Goal: Task Accomplishment & Management: Manage account settings

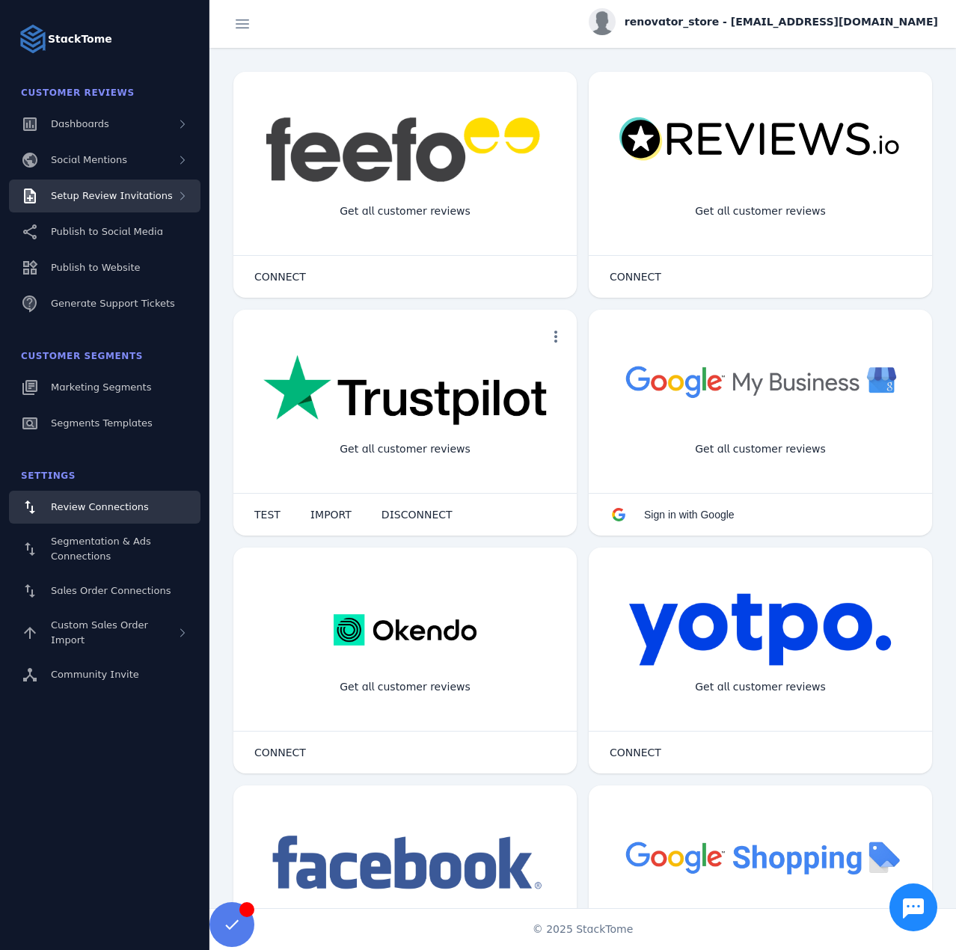
click at [119, 209] on div "Setup Review Invitations" at bounding box center [104, 195] width 191 height 33
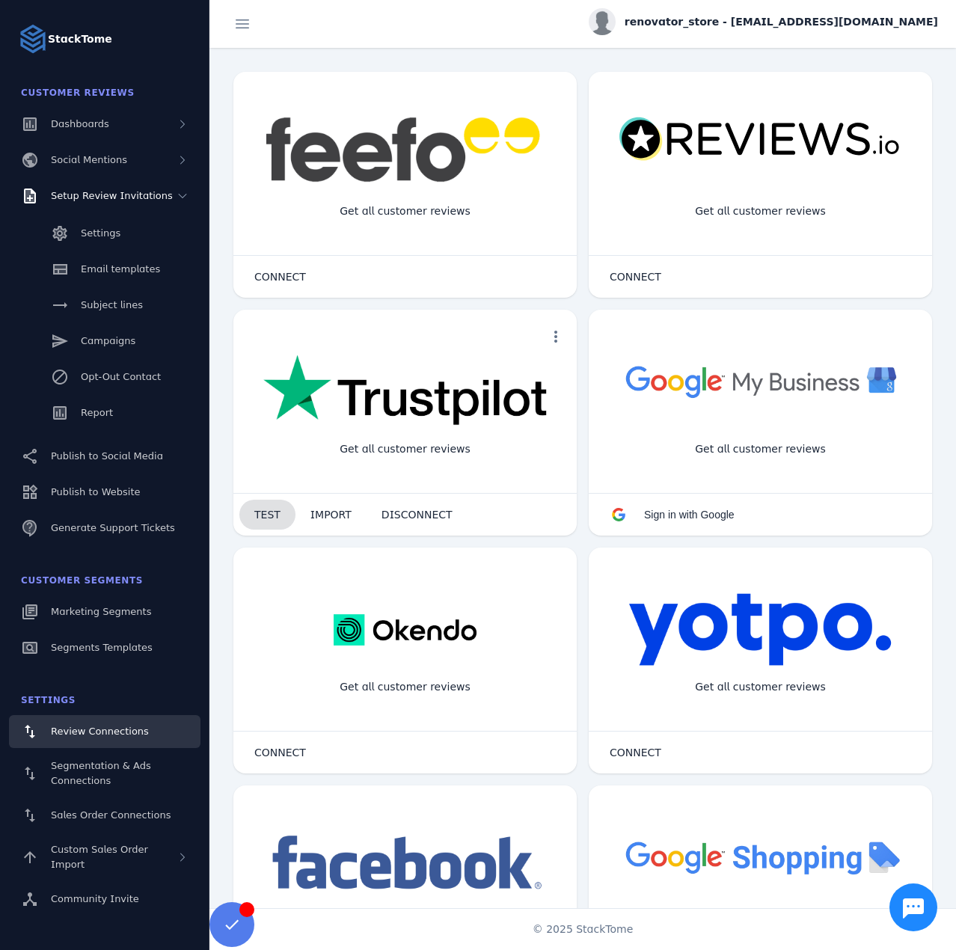
click at [258, 500] on span at bounding box center [267, 515] width 56 height 36
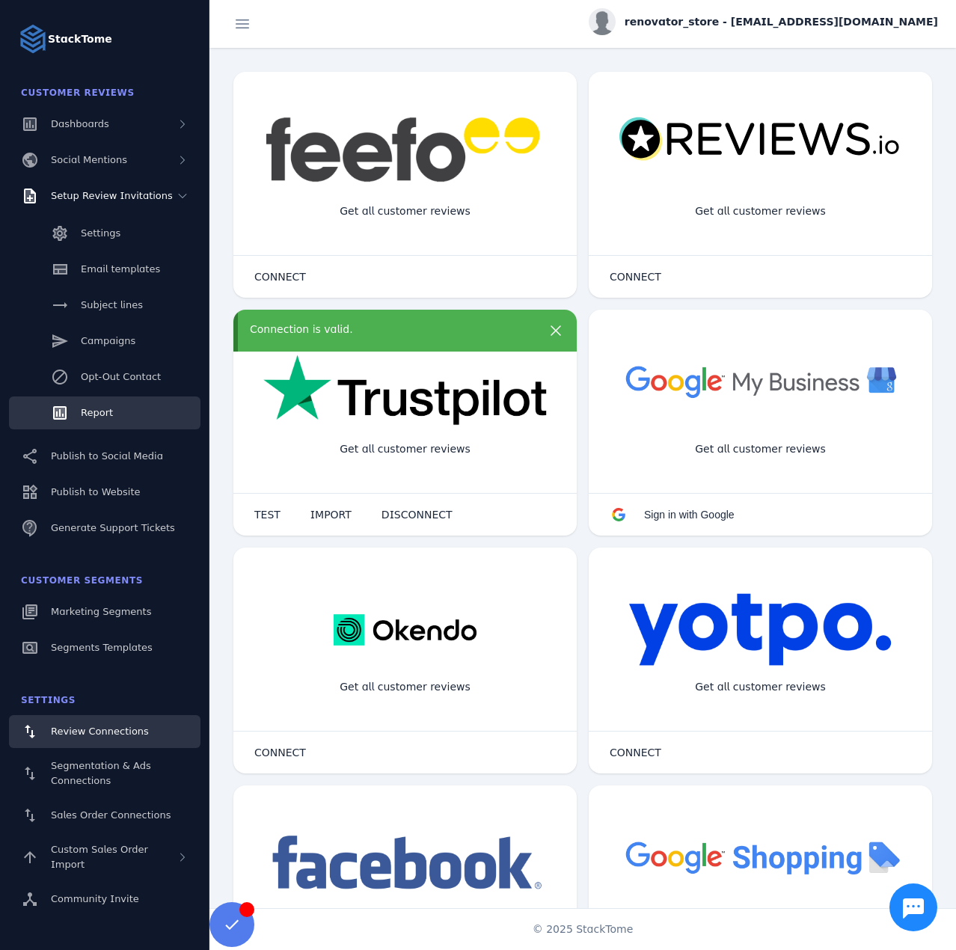
click at [104, 417] on span "Report" at bounding box center [97, 412] width 32 height 11
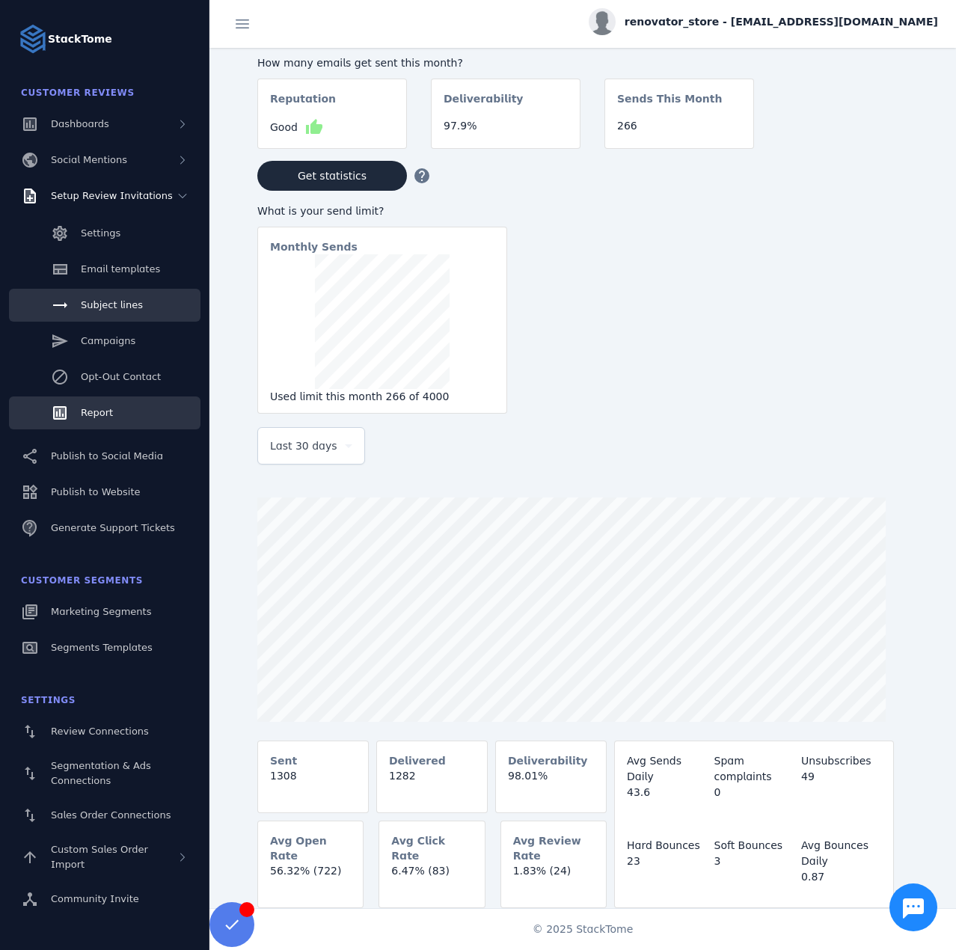
click at [114, 310] on span "Subject lines" at bounding box center [112, 304] width 62 height 11
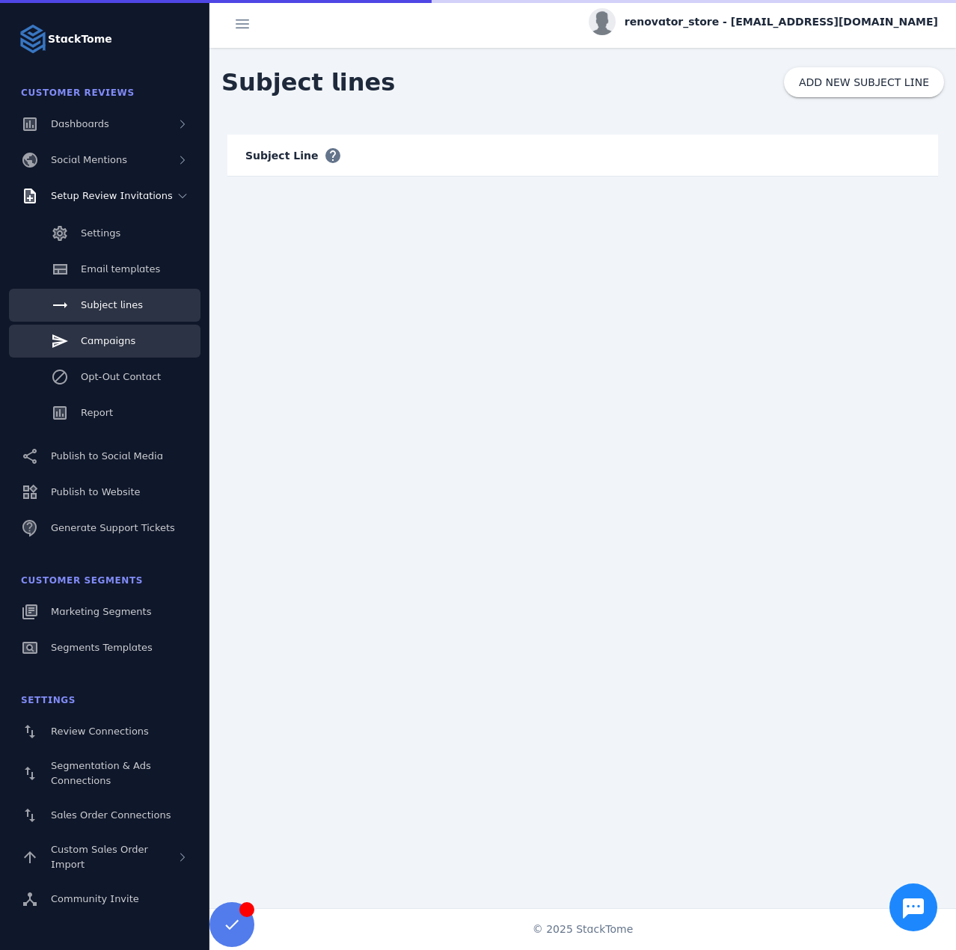
click at [115, 337] on span "Campaigns" at bounding box center [108, 340] width 55 height 11
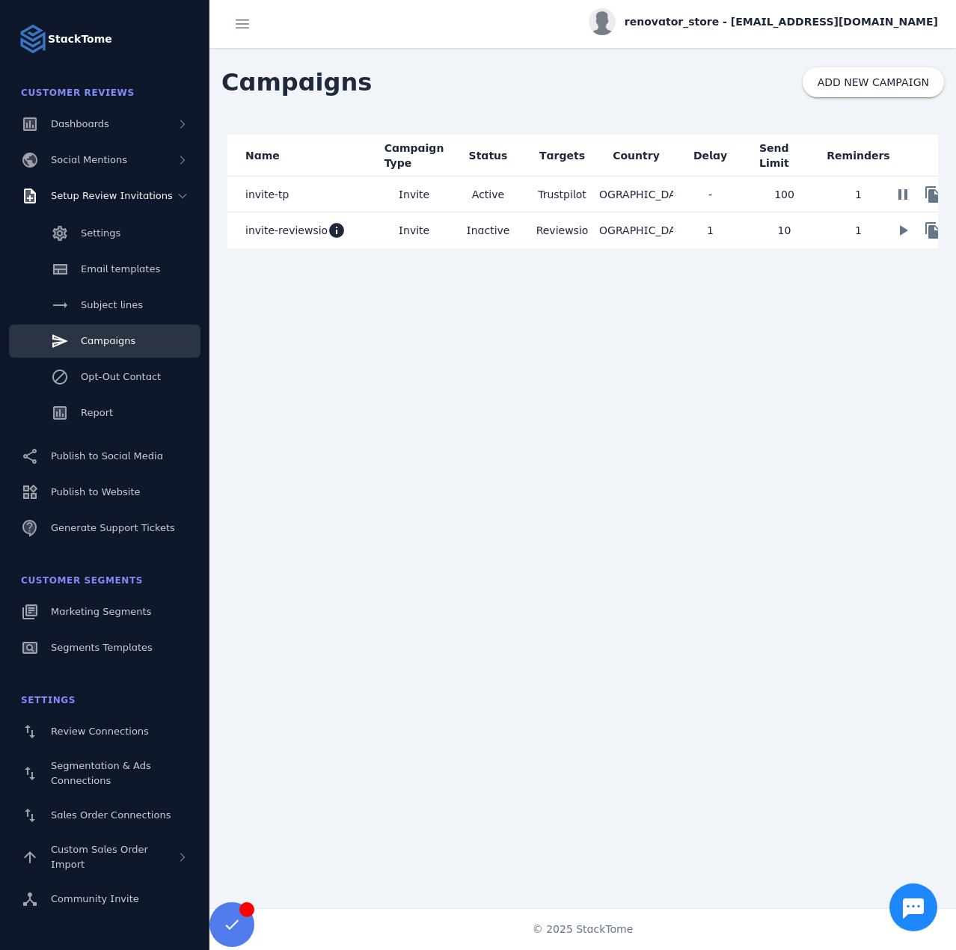
click at [283, 197] on span "invite-tp" at bounding box center [266, 194] width 43 height 18
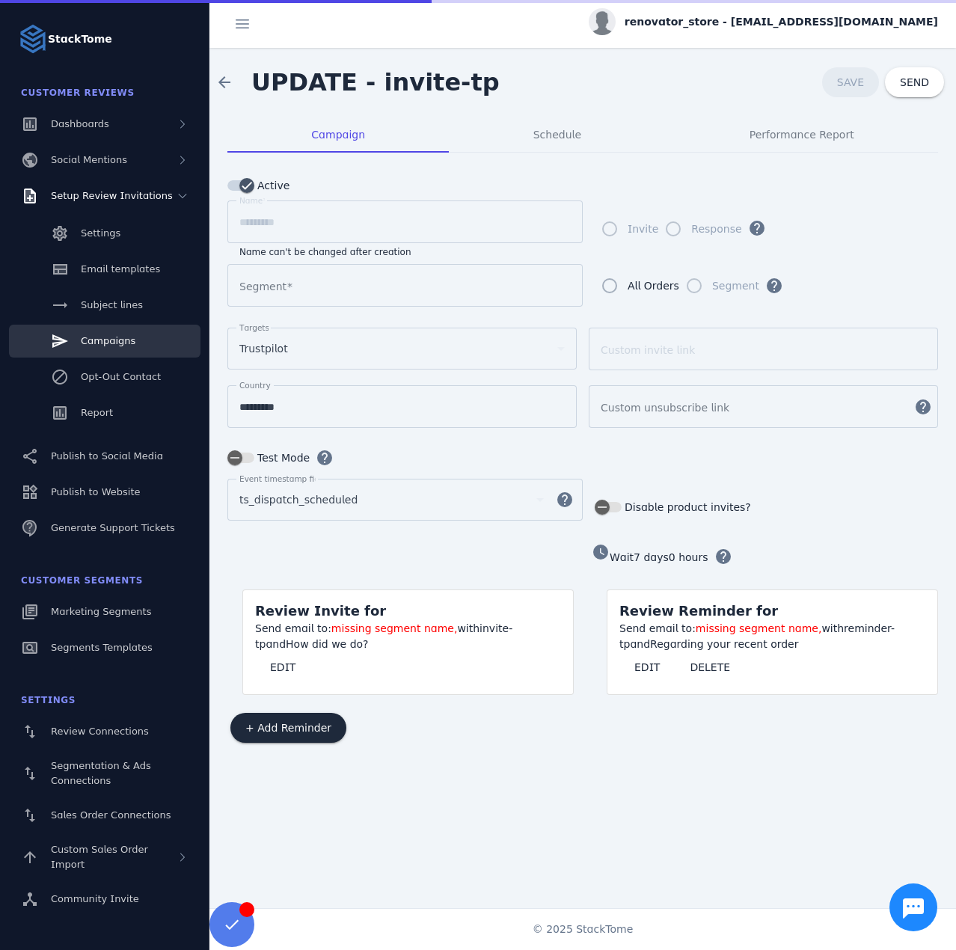
type input "**********"
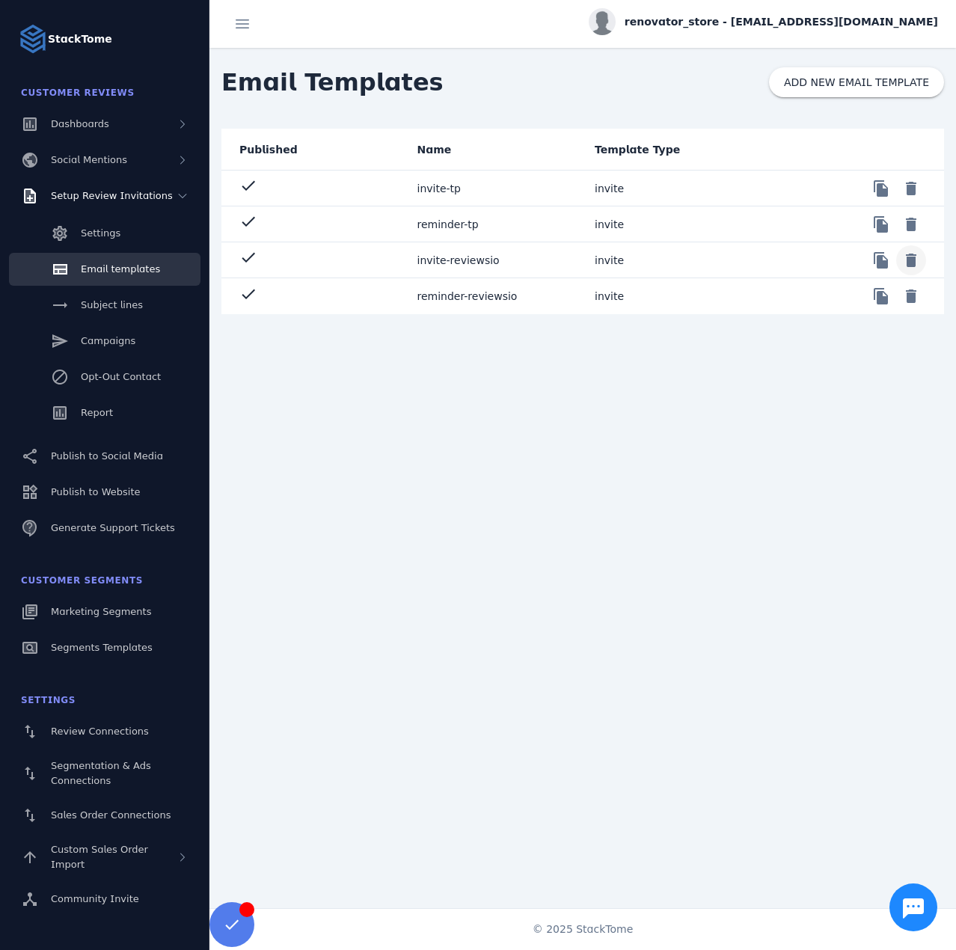
click at [911, 260] on span at bounding box center [911, 260] width 36 height 36
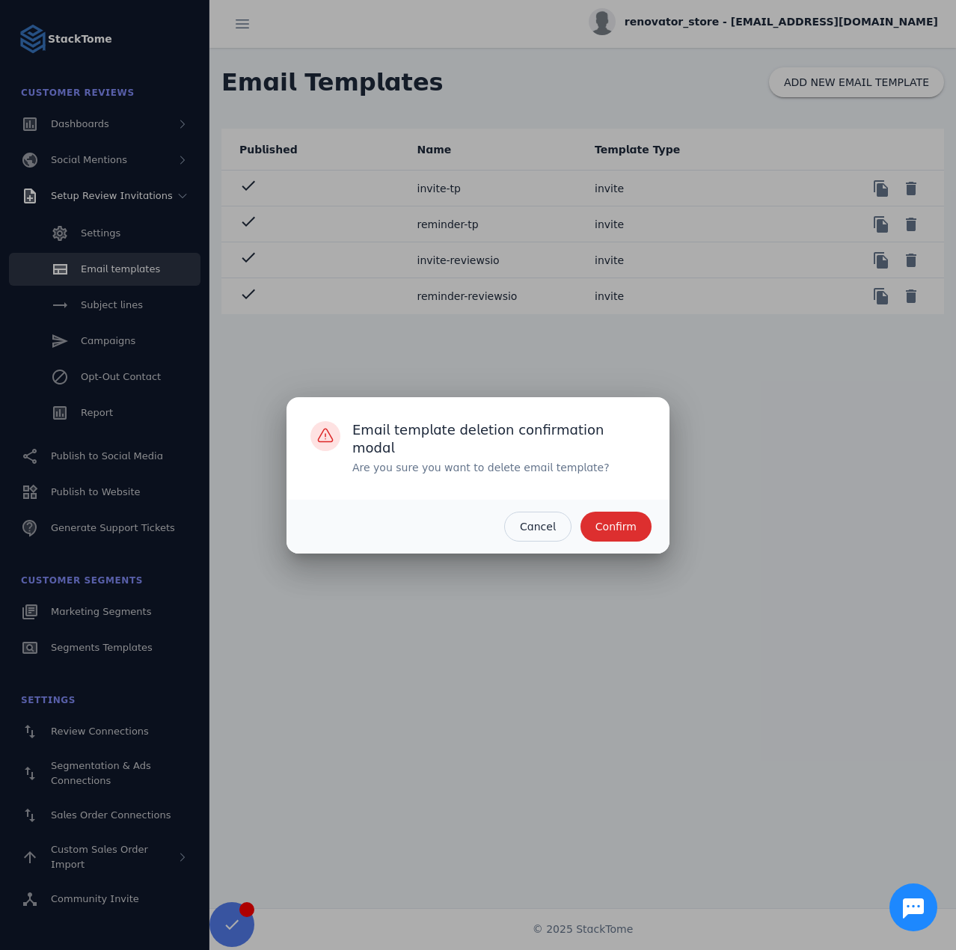
click at [629, 527] on span "Confirm" at bounding box center [615, 526] width 41 height 10
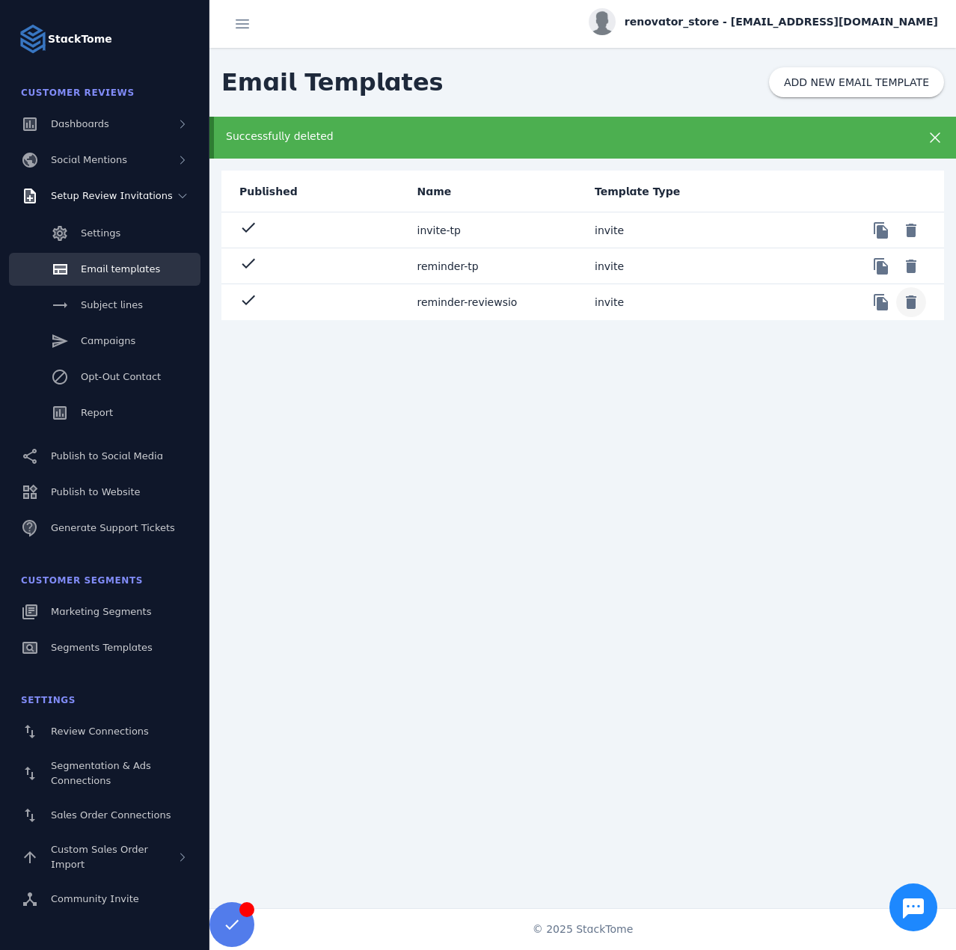
click at [909, 304] on span at bounding box center [911, 302] width 36 height 36
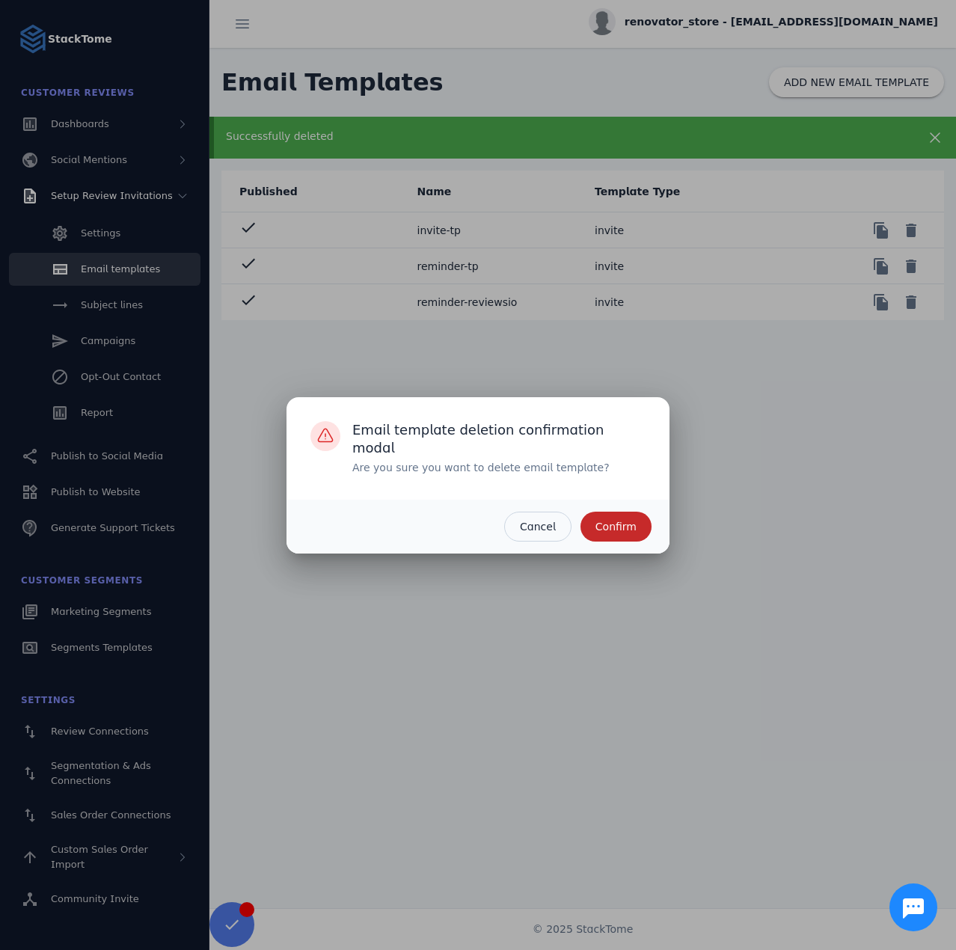
click at [636, 527] on span "button" at bounding box center [615, 527] width 71 height 36
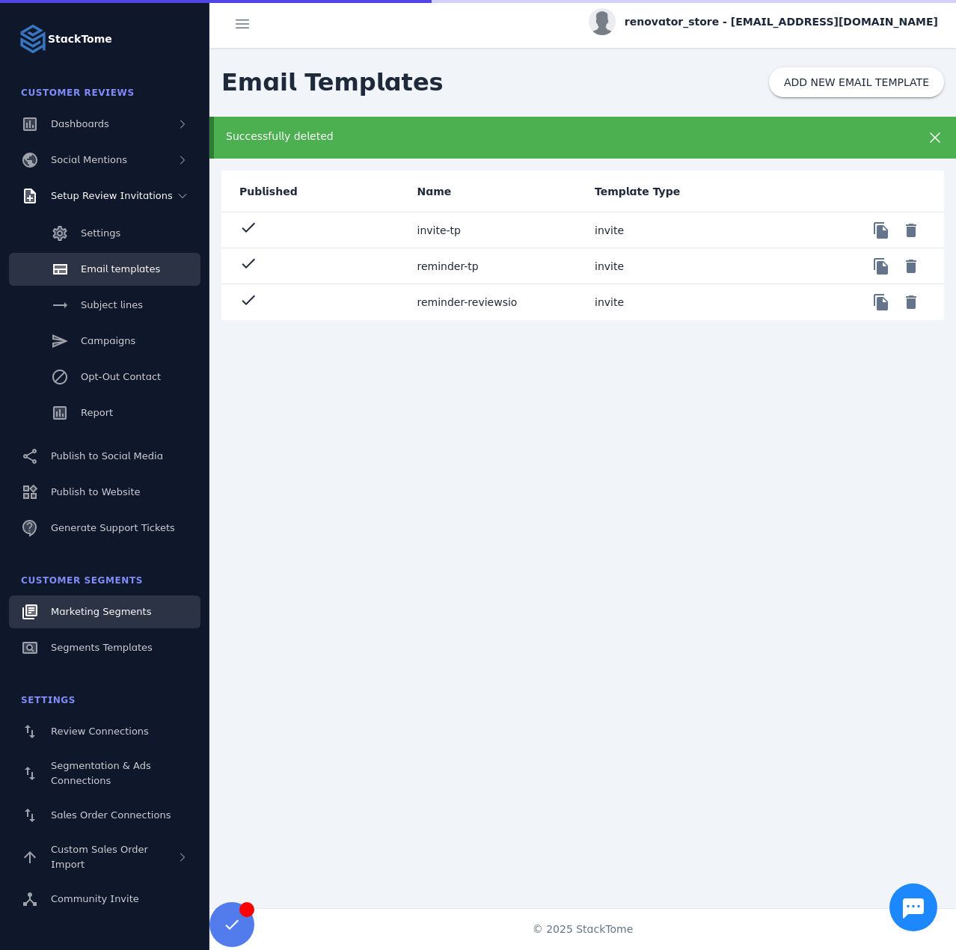
click at [100, 614] on span "Marketing Segments" at bounding box center [101, 611] width 100 height 11
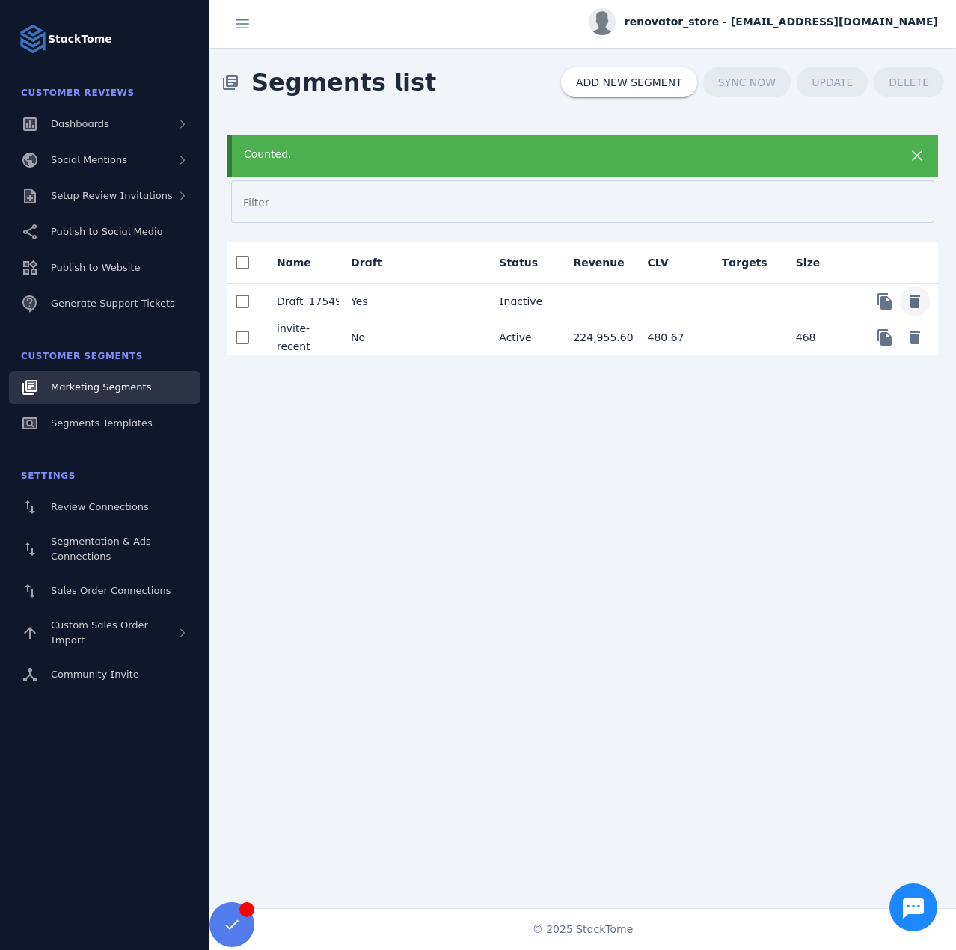
click at [918, 300] on span "Delete" at bounding box center [915, 301] width 36 height 36
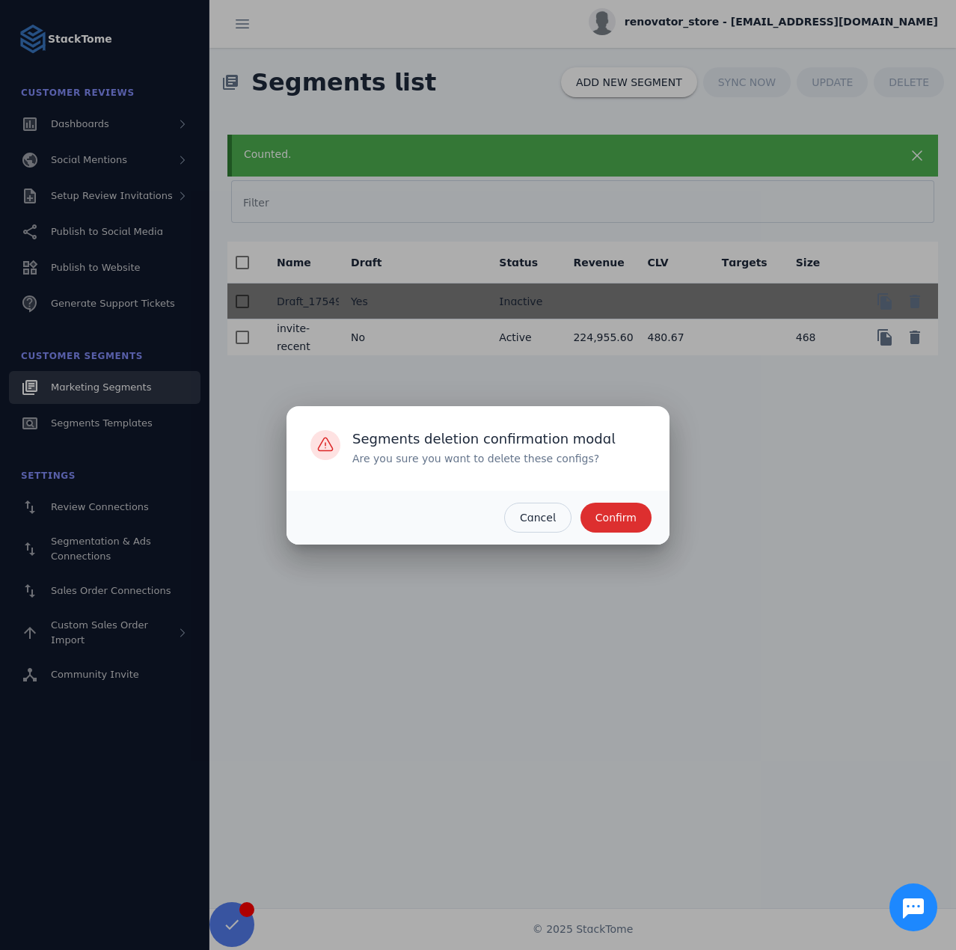
click at [619, 512] on span "Confirm" at bounding box center [615, 517] width 41 height 10
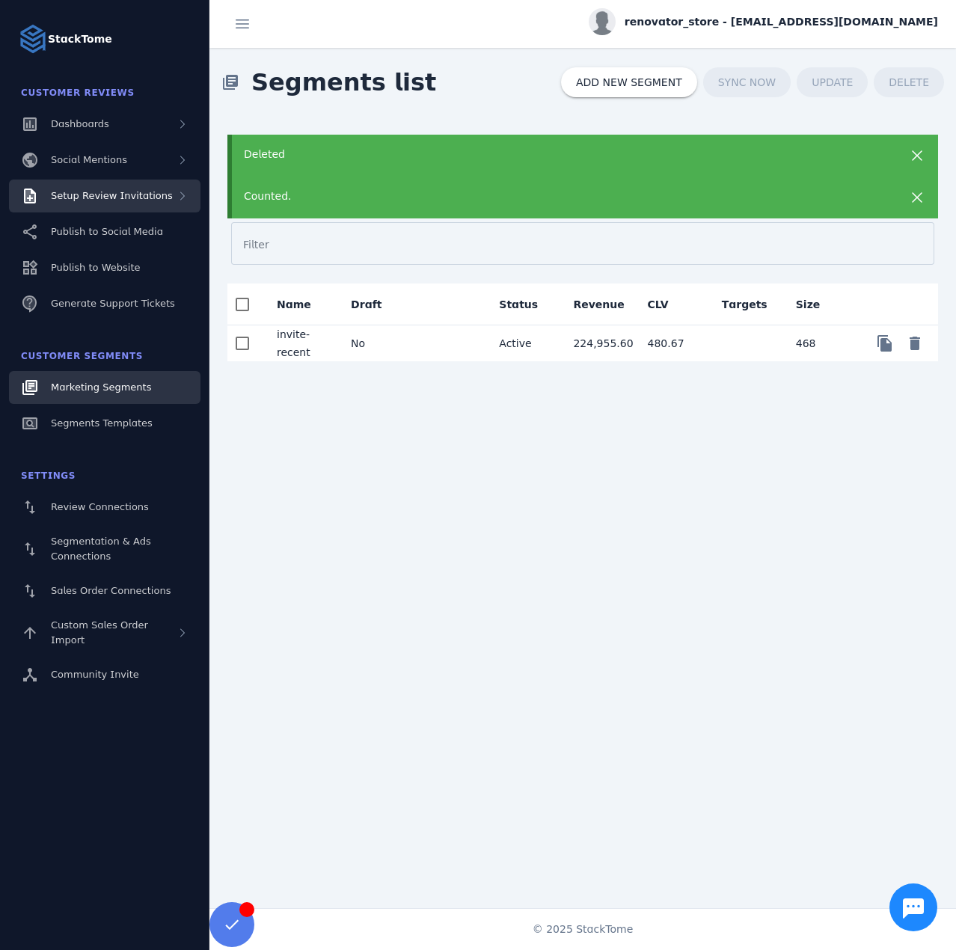
click at [144, 196] on span "Setup Review Invitations" at bounding box center [112, 195] width 122 height 11
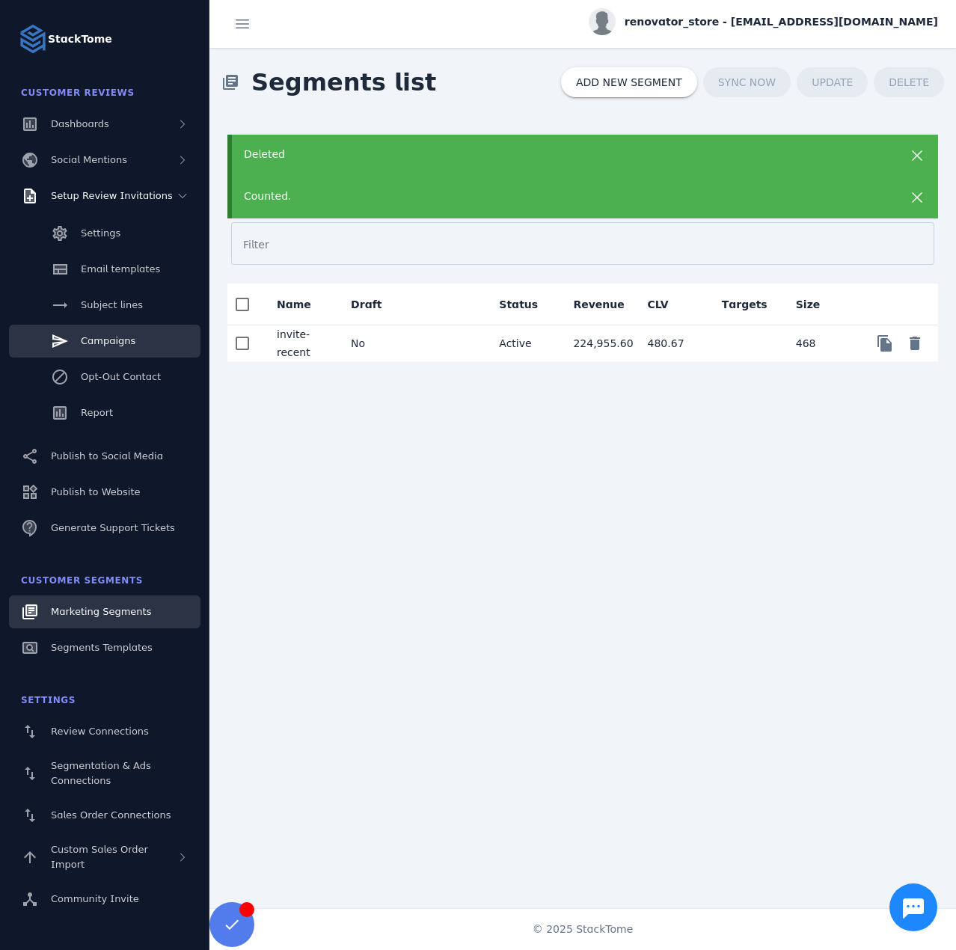
click at [101, 343] on span "Campaigns" at bounding box center [108, 340] width 55 height 11
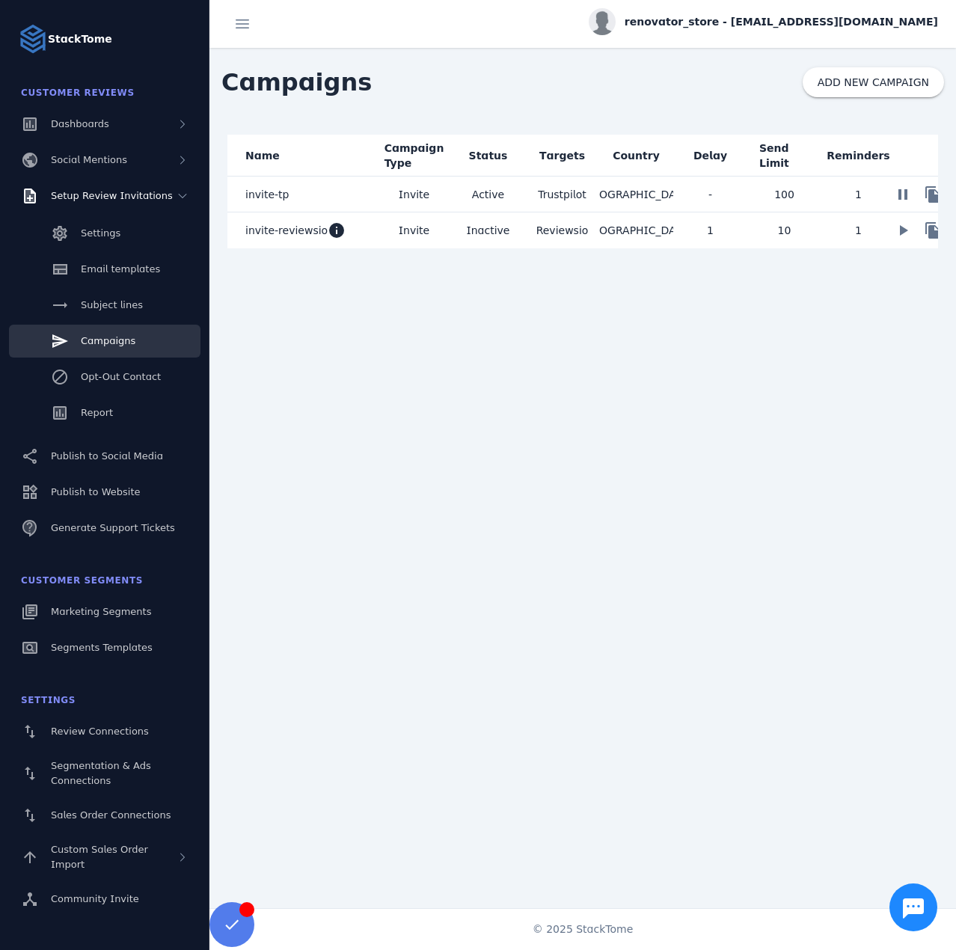
scroll to position [0, 37]
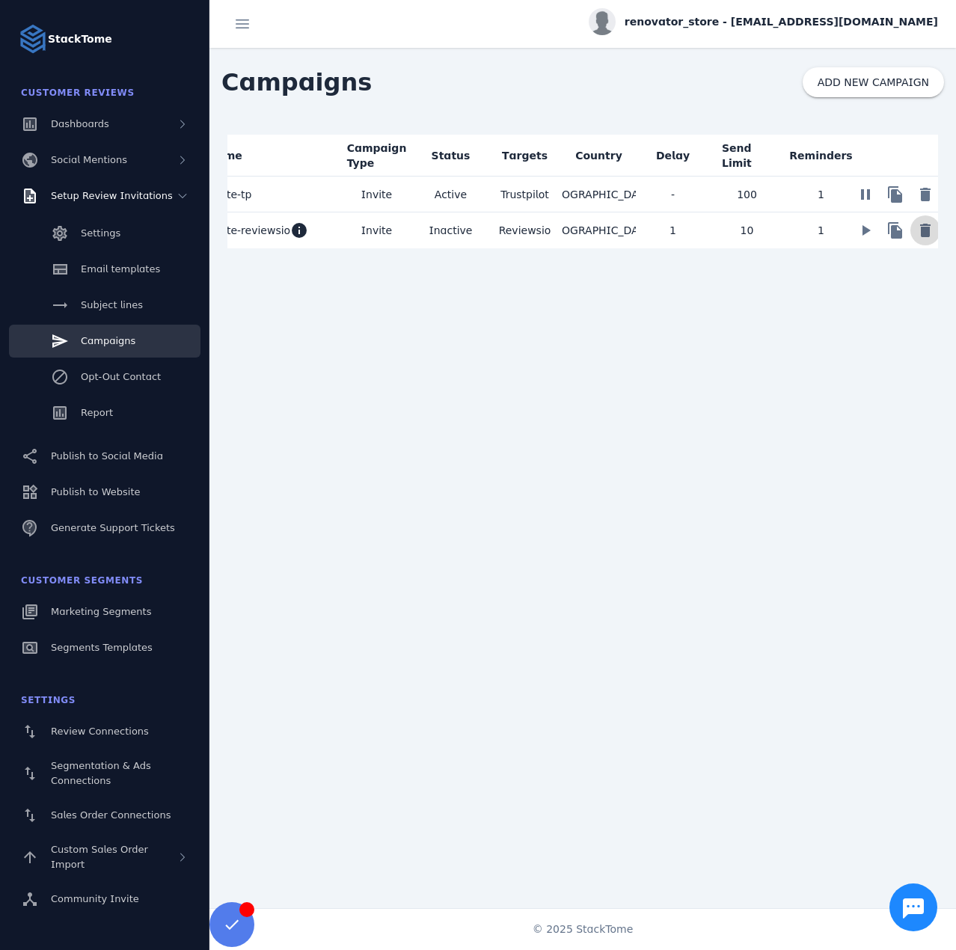
click at [930, 232] on span at bounding box center [925, 230] width 36 height 36
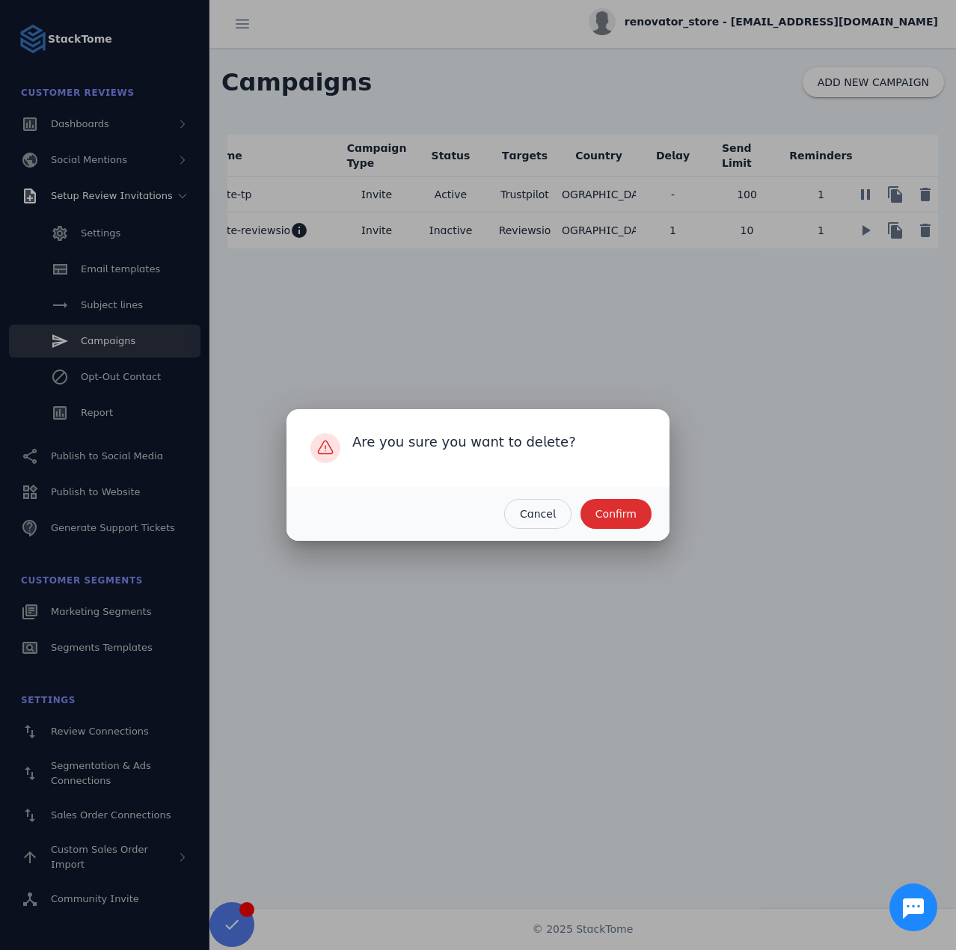
click at [621, 515] on span "Confirm" at bounding box center [615, 514] width 41 height 10
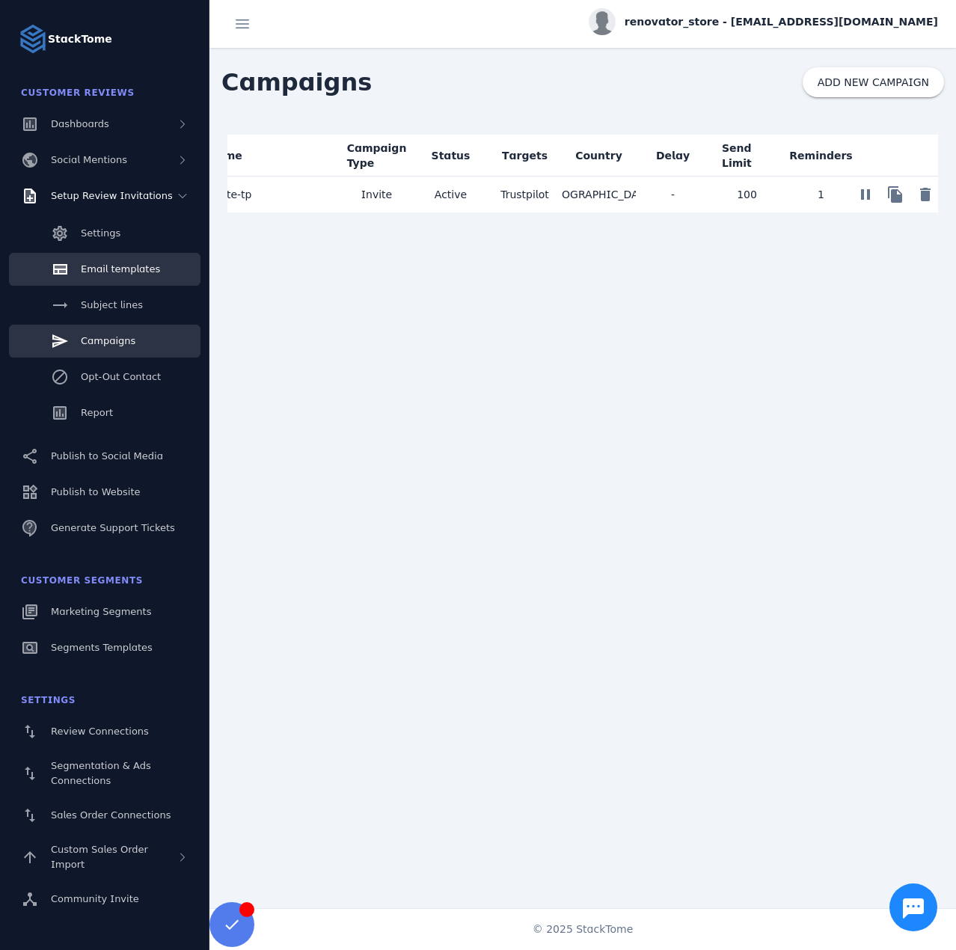
click at [93, 273] on span "Email templates" at bounding box center [120, 268] width 79 height 11
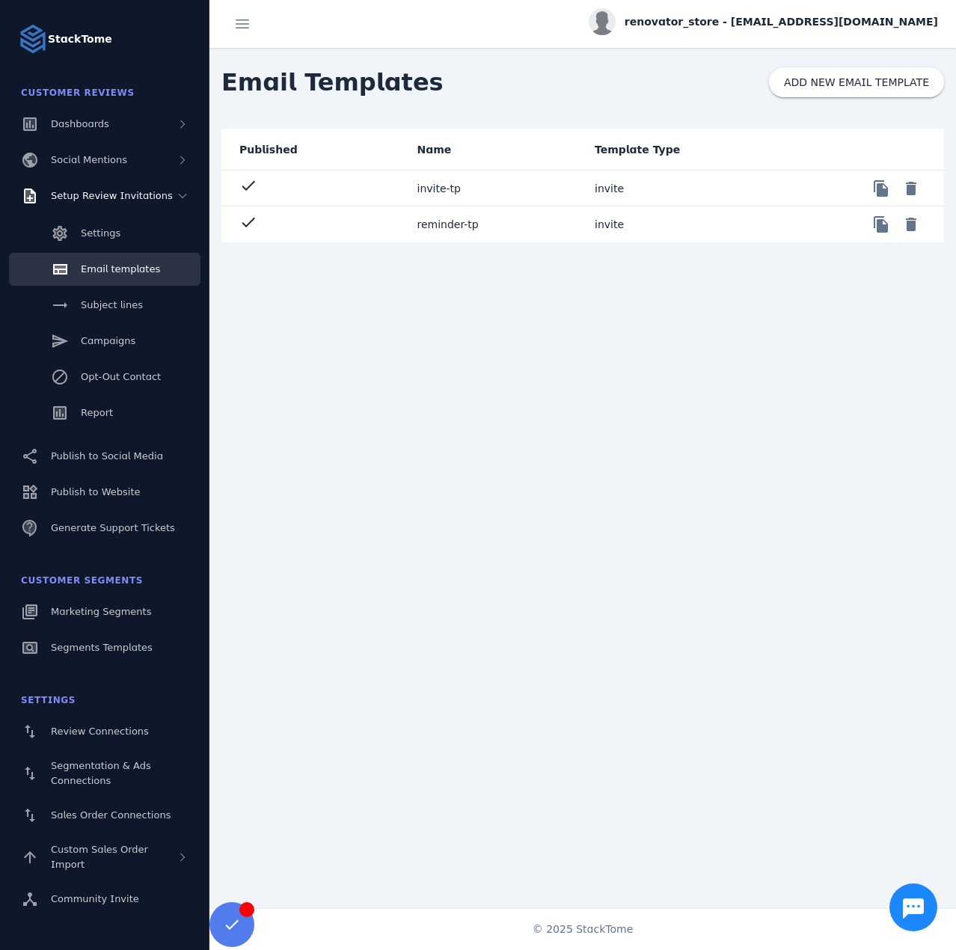
click at [454, 230] on mat-cell "reminder-tp" at bounding box center [494, 224] width 178 height 36
click at [426, 180] on mat-cell "invite-tp" at bounding box center [494, 189] width 178 height 36
click at [873, 228] on span at bounding box center [881, 224] width 36 height 36
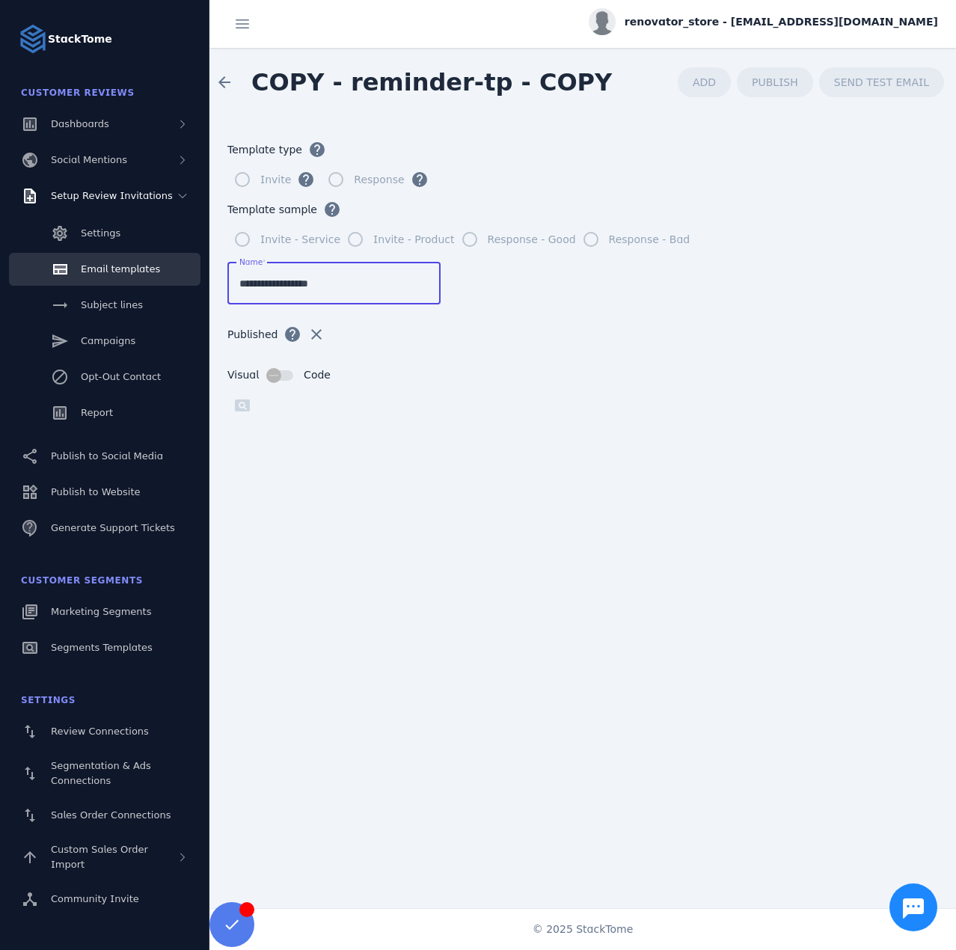
drag, startPoint x: 342, startPoint y: 283, endPoint x: 295, endPoint y: 292, distance: 48.0
click at [295, 292] on div "**********" at bounding box center [333, 283] width 189 height 43
type input "**********"
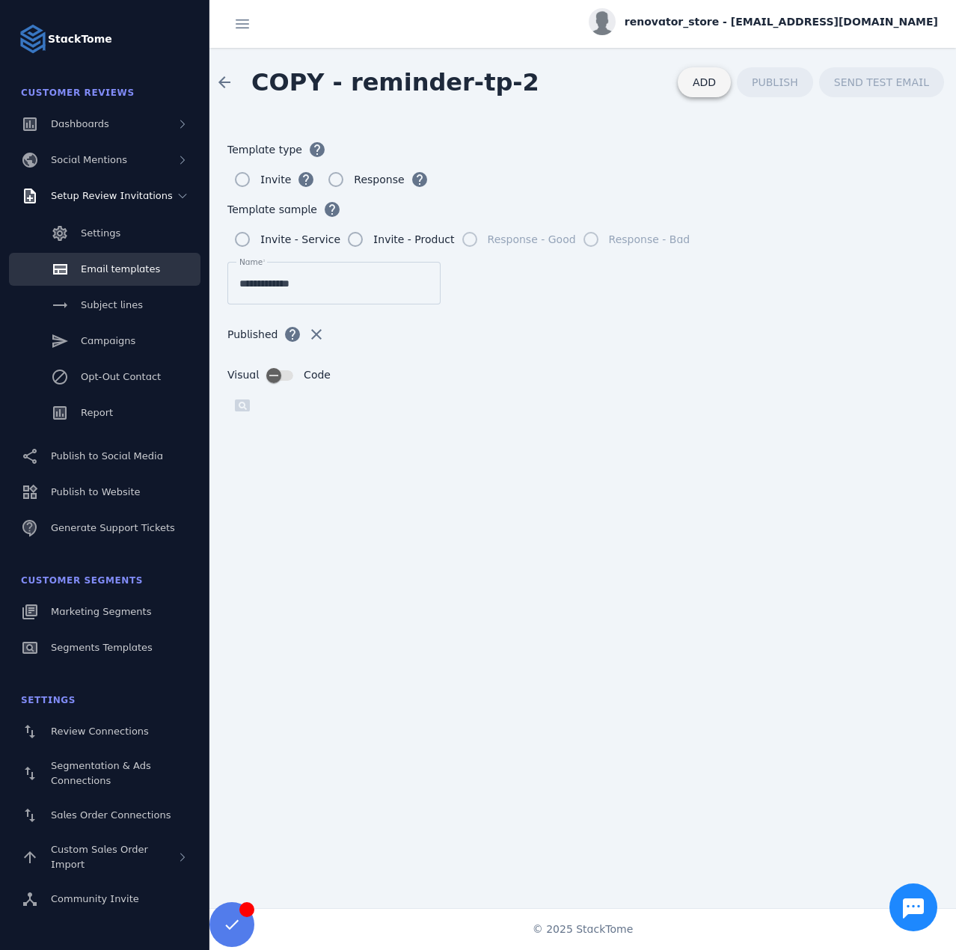
click at [716, 86] on span "ADD" at bounding box center [704, 82] width 23 height 12
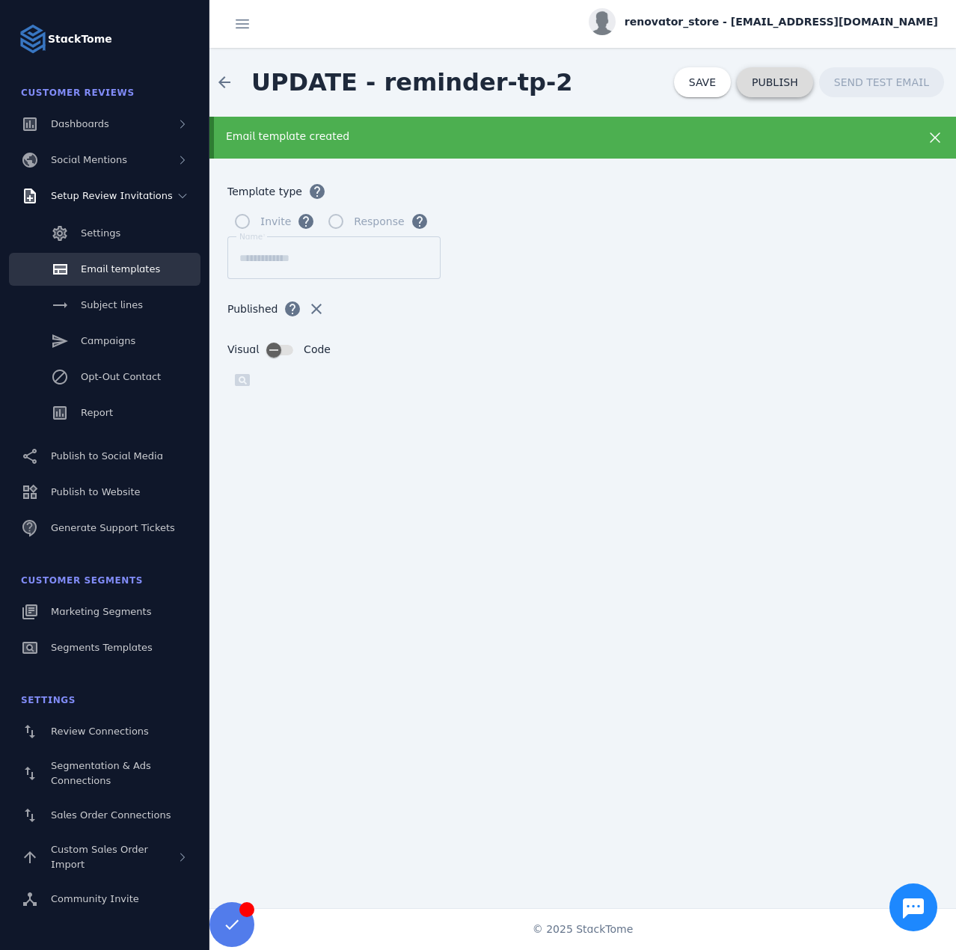
click at [788, 86] on span "PUBLISH" at bounding box center [775, 82] width 46 height 10
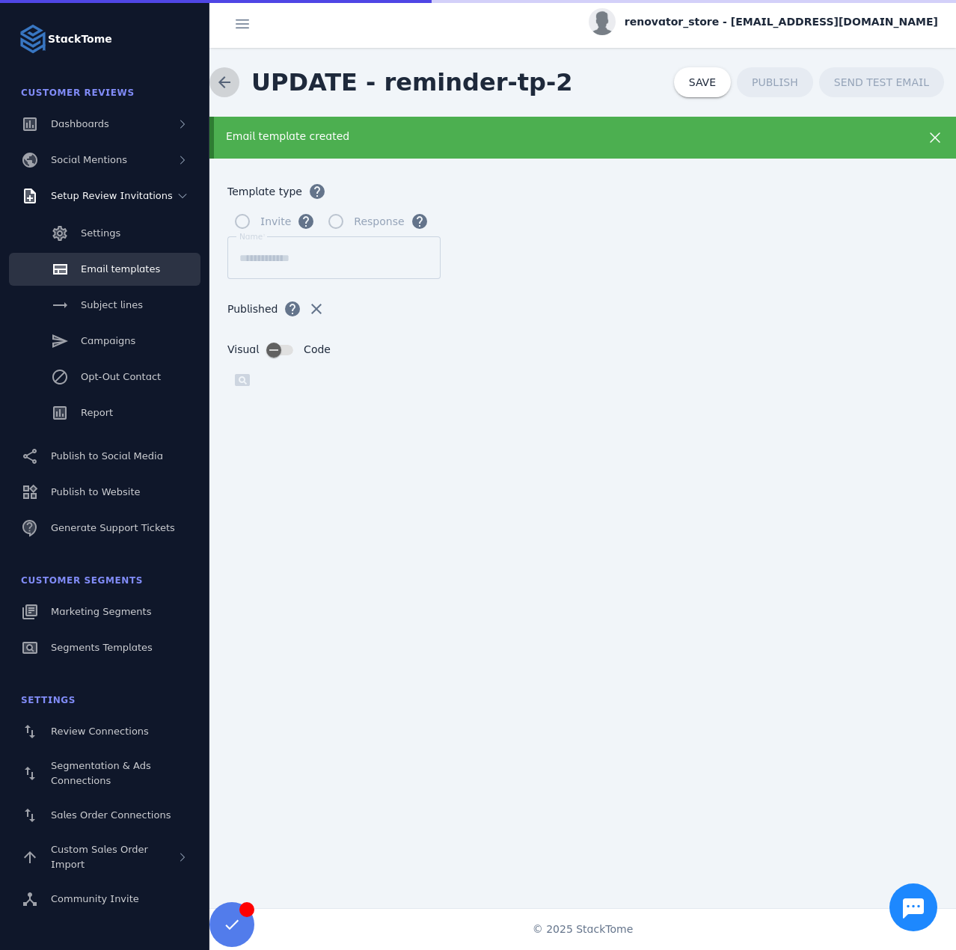
click at [212, 79] on span at bounding box center [224, 82] width 36 height 36
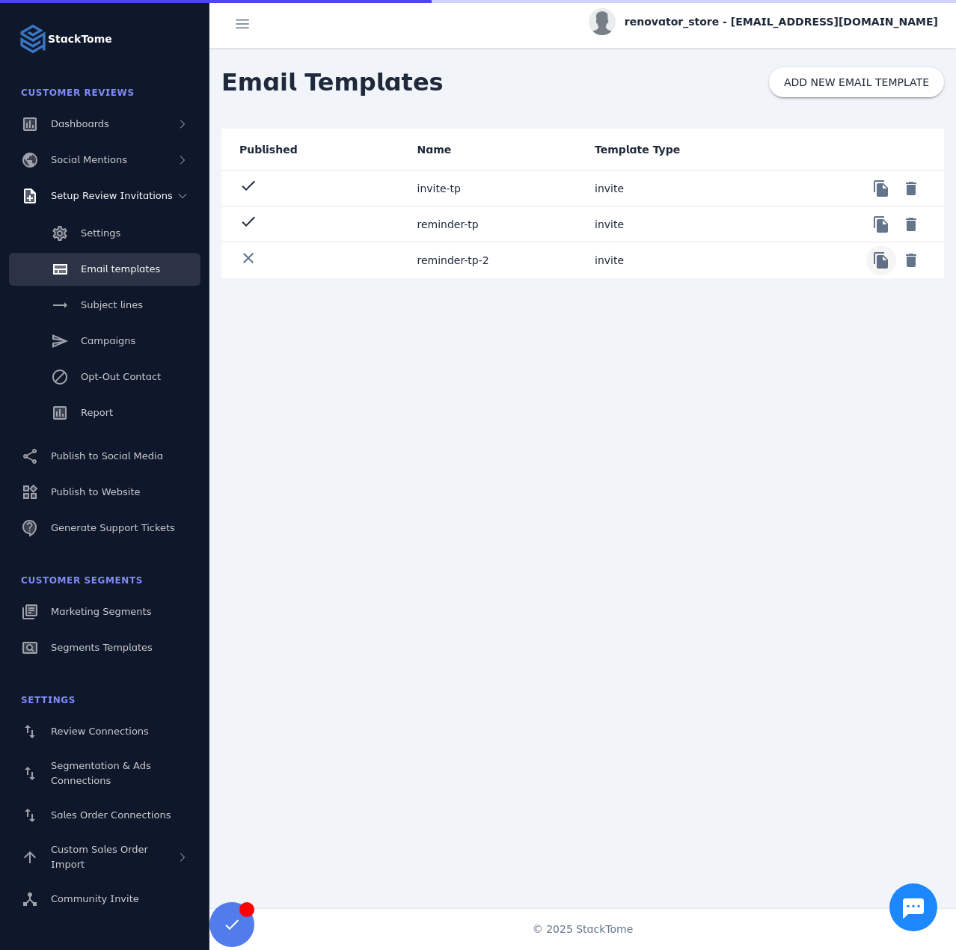
click at [885, 262] on span at bounding box center [881, 260] width 36 height 36
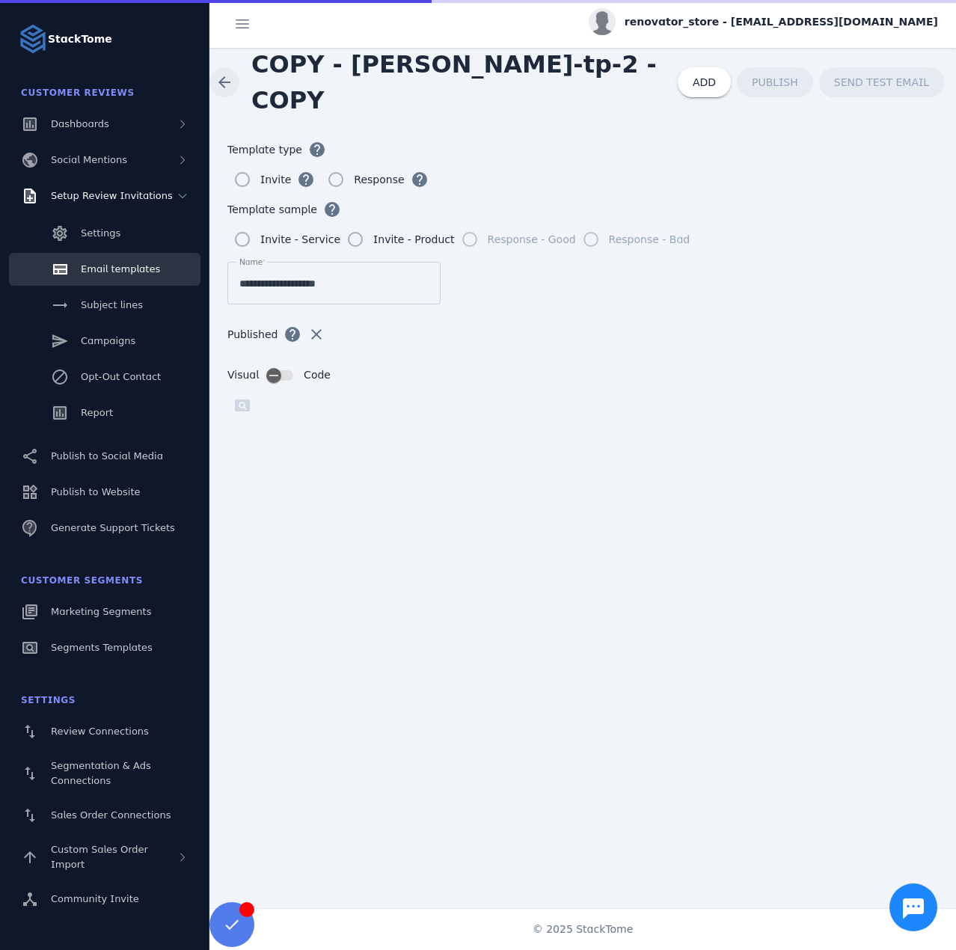
click at [225, 85] on span at bounding box center [224, 82] width 36 height 36
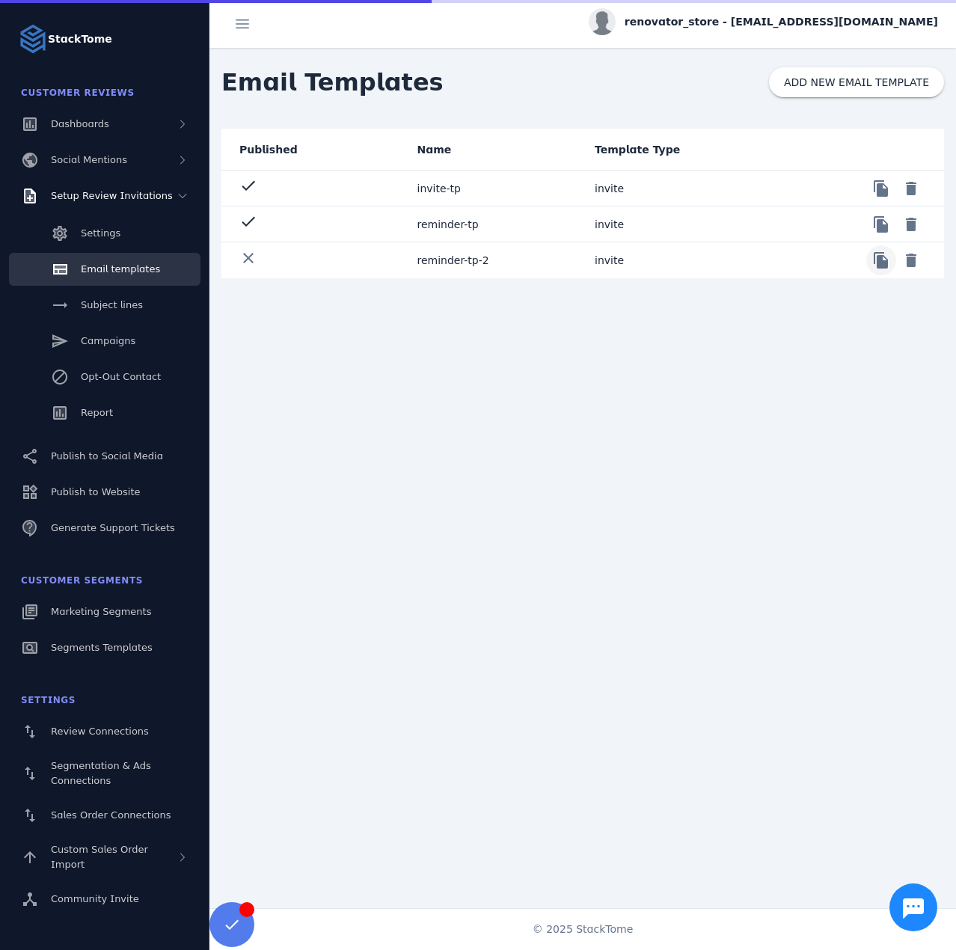
click at [888, 265] on span at bounding box center [881, 260] width 36 height 36
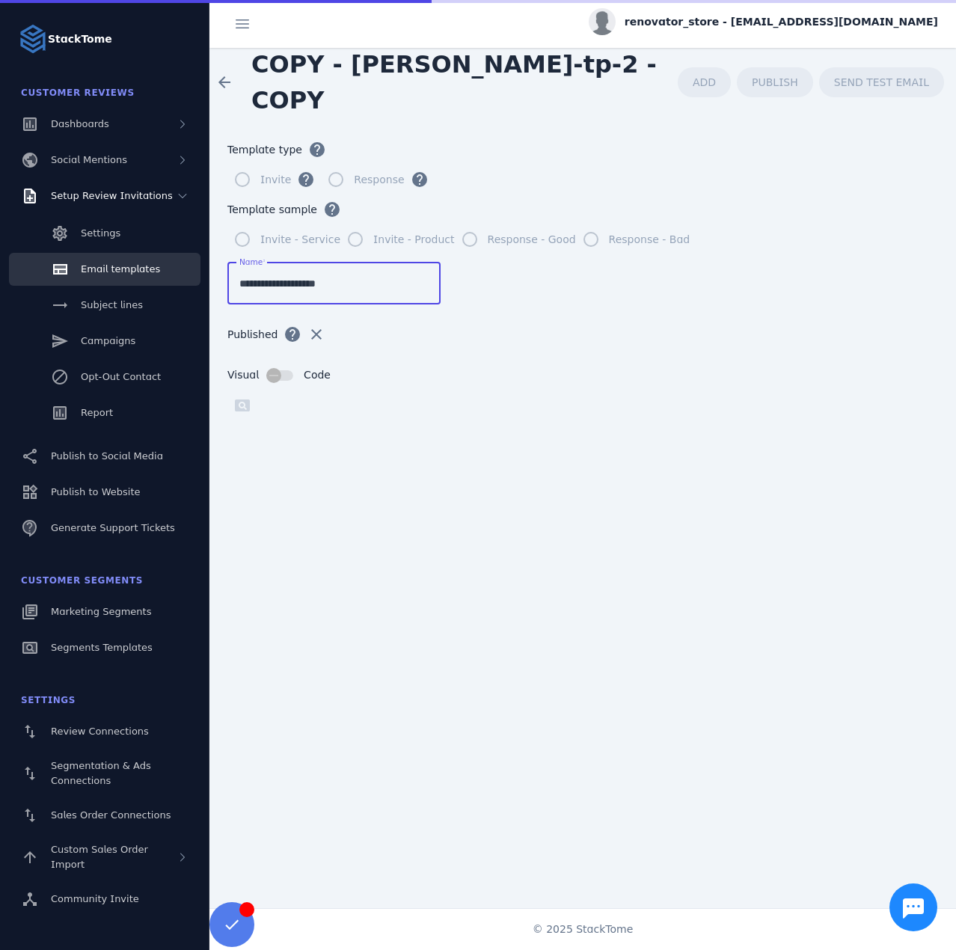
drag, startPoint x: 320, startPoint y: 286, endPoint x: 301, endPoint y: 289, distance: 19.7
click at [301, 289] on input "**********" at bounding box center [333, 283] width 189 height 18
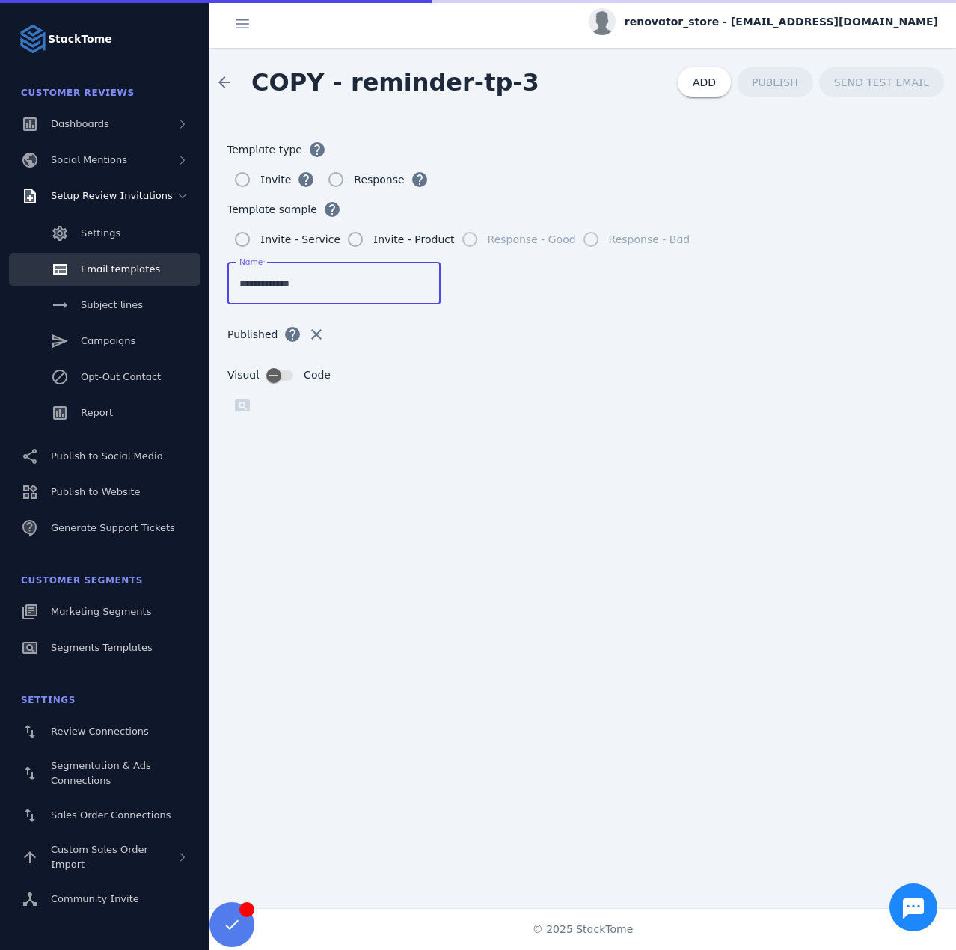
type input "**********"
click at [713, 83] on span "ADD" at bounding box center [704, 82] width 23 height 12
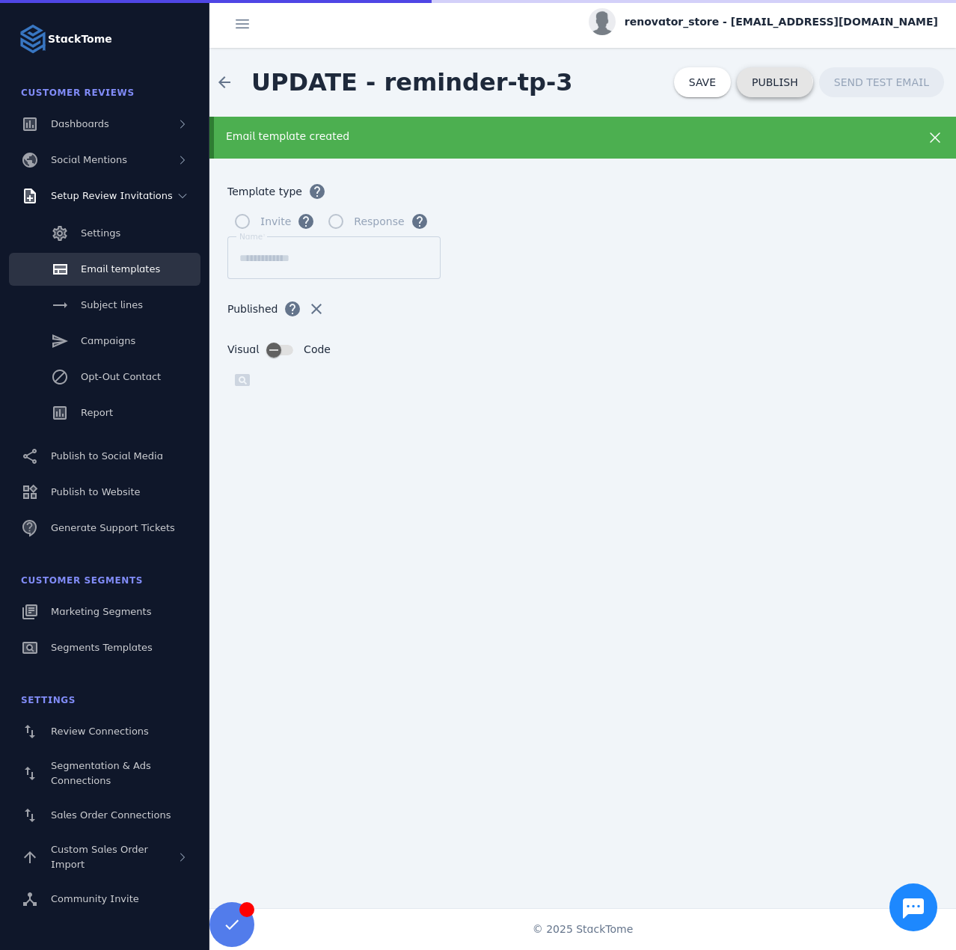
click at [776, 88] on span "PUBLISH" at bounding box center [775, 82] width 46 height 10
drag, startPoint x: 2, startPoint y: 82, endPoint x: 446, endPoint y: 373, distance: 531.0
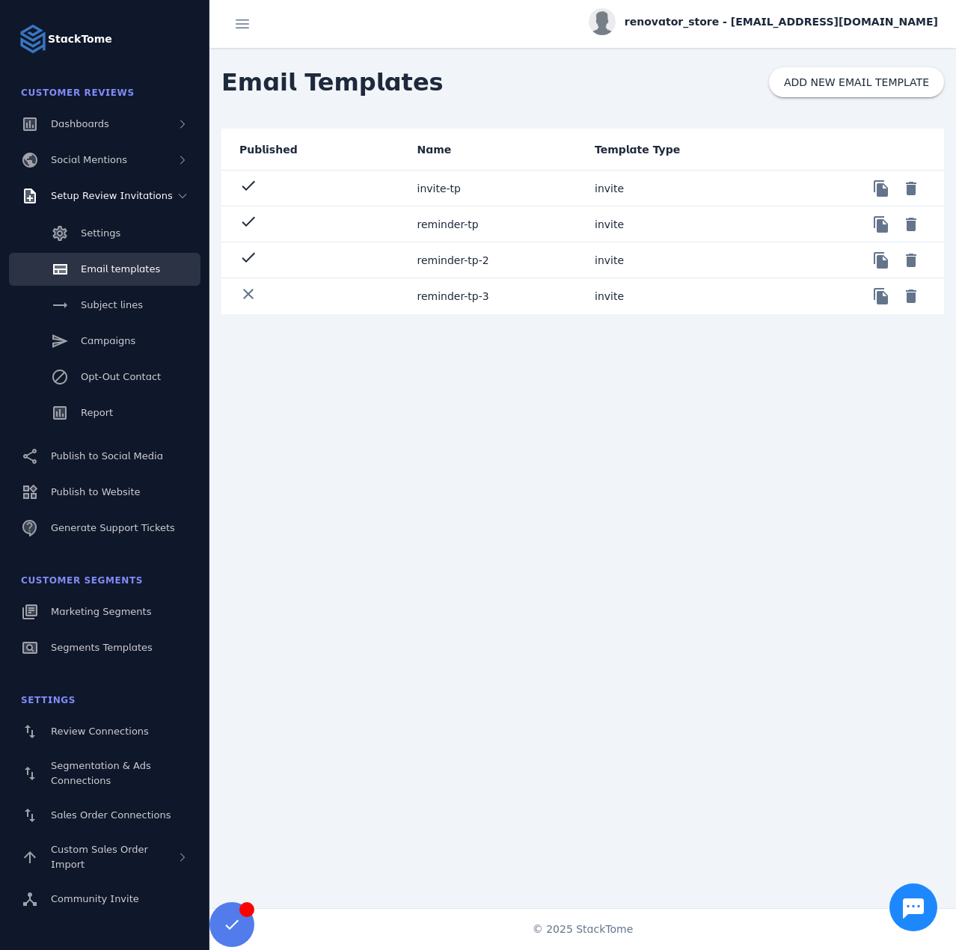
click at [481, 258] on mat-cell "reminder-tp-2" at bounding box center [494, 260] width 178 height 36
click at [374, 295] on mat-cell "check" at bounding box center [313, 296] width 184 height 36
click at [469, 265] on mat-cell "reminder-tp-2" at bounding box center [494, 260] width 178 height 36
click at [447, 298] on mat-cell "reminder-tp-3" at bounding box center [494, 296] width 178 height 36
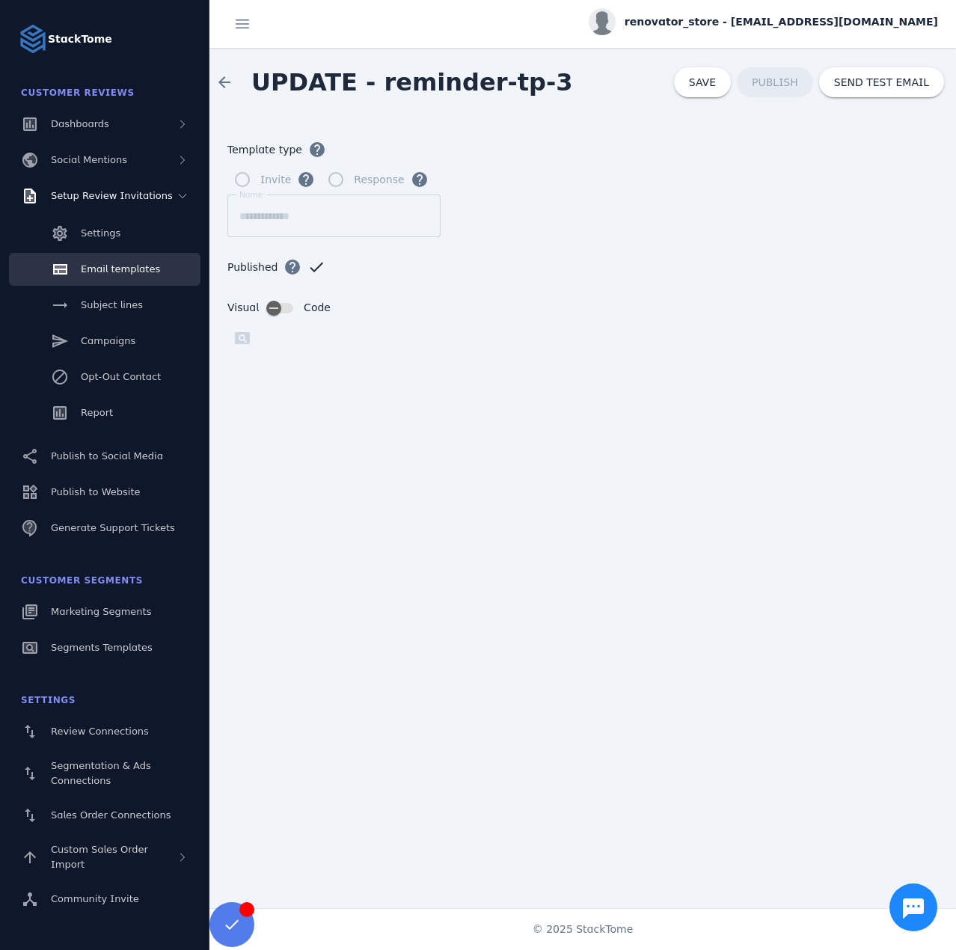
click at [769, 12] on div "renovator_store - [EMAIL_ADDRESS][DOMAIN_NAME]" at bounding box center [763, 21] width 349 height 27
click at [877, 143] on span "Sign out" at bounding box center [890, 144] width 43 height 18
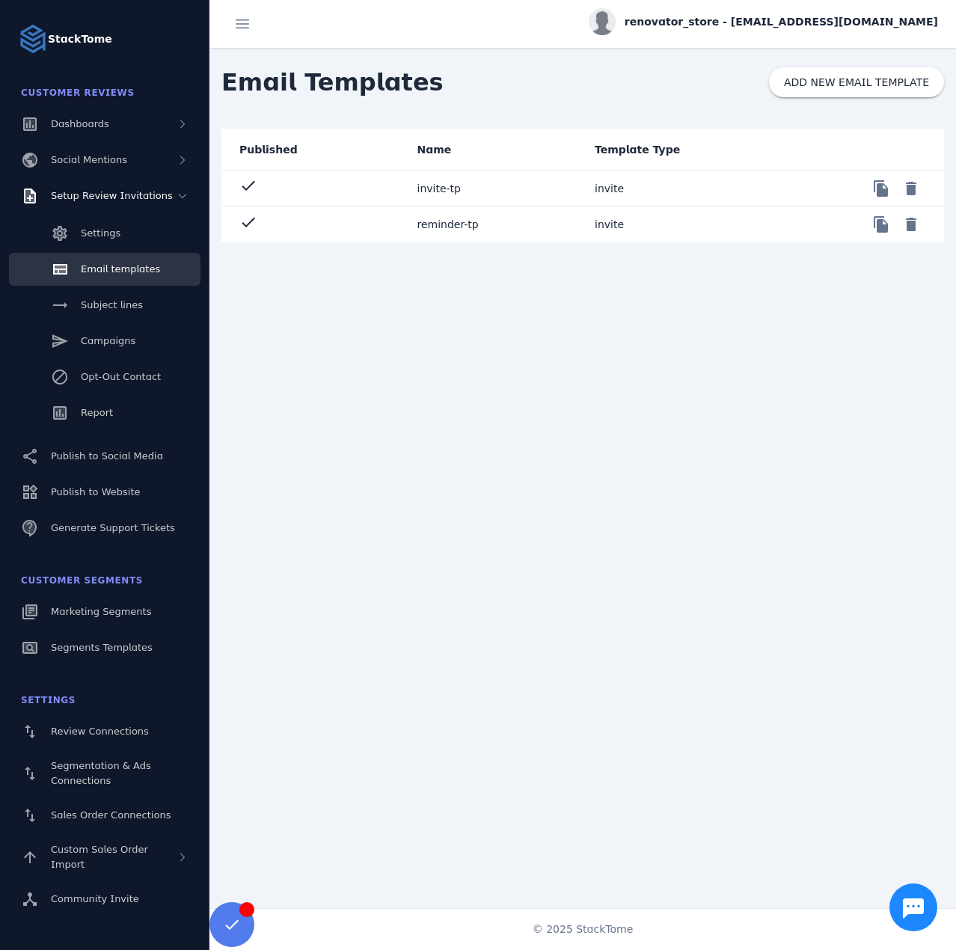
click at [499, 384] on div "Published Name Template Type check invite-tp invite file_copy delete check remi…" at bounding box center [582, 516] width 746 height 774
click at [771, 229] on mat-cell "file_copy delete" at bounding box center [853, 224] width 184 height 36
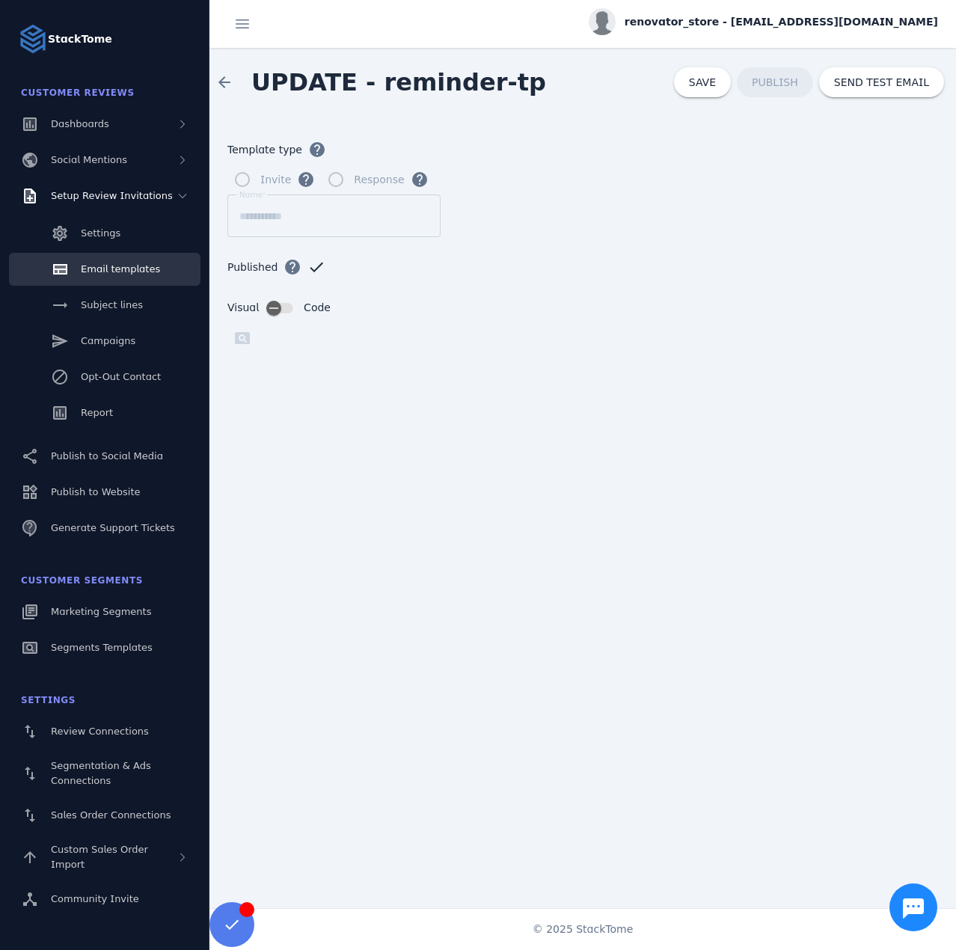
click at [118, 263] on span "Email templates" at bounding box center [120, 268] width 79 height 11
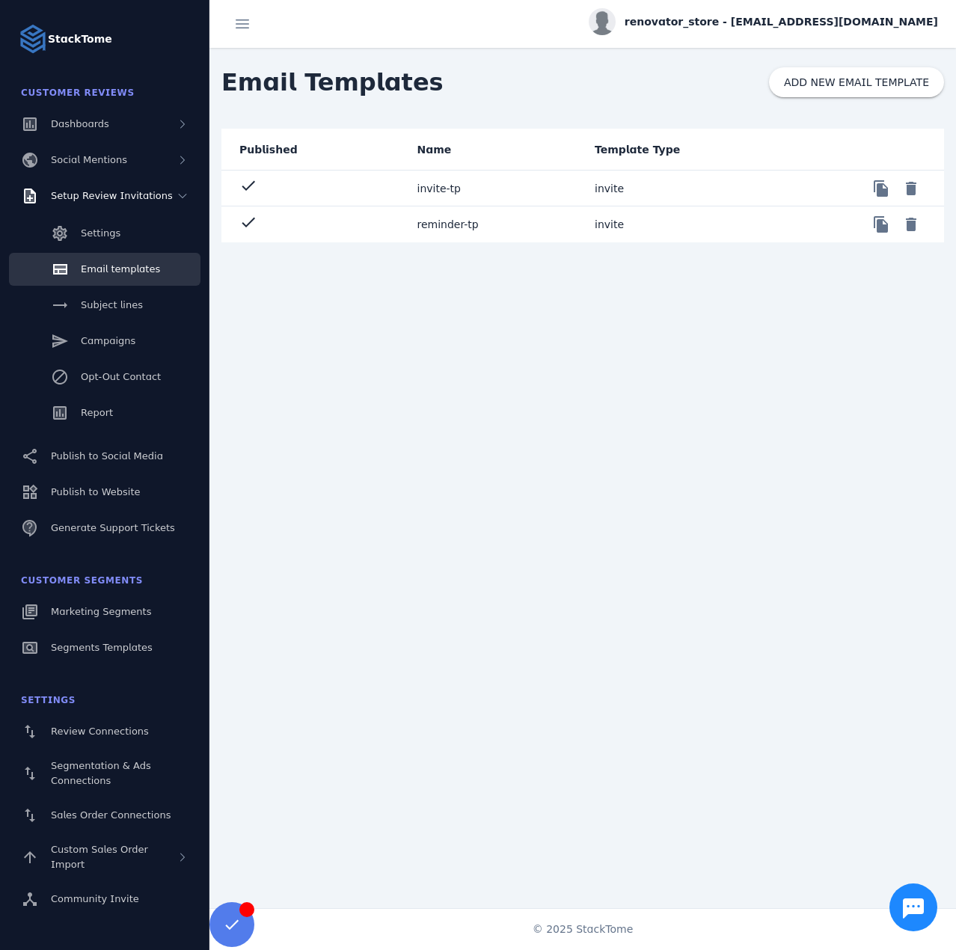
click at [494, 188] on mat-cell "invite-tp" at bounding box center [494, 189] width 178 height 36
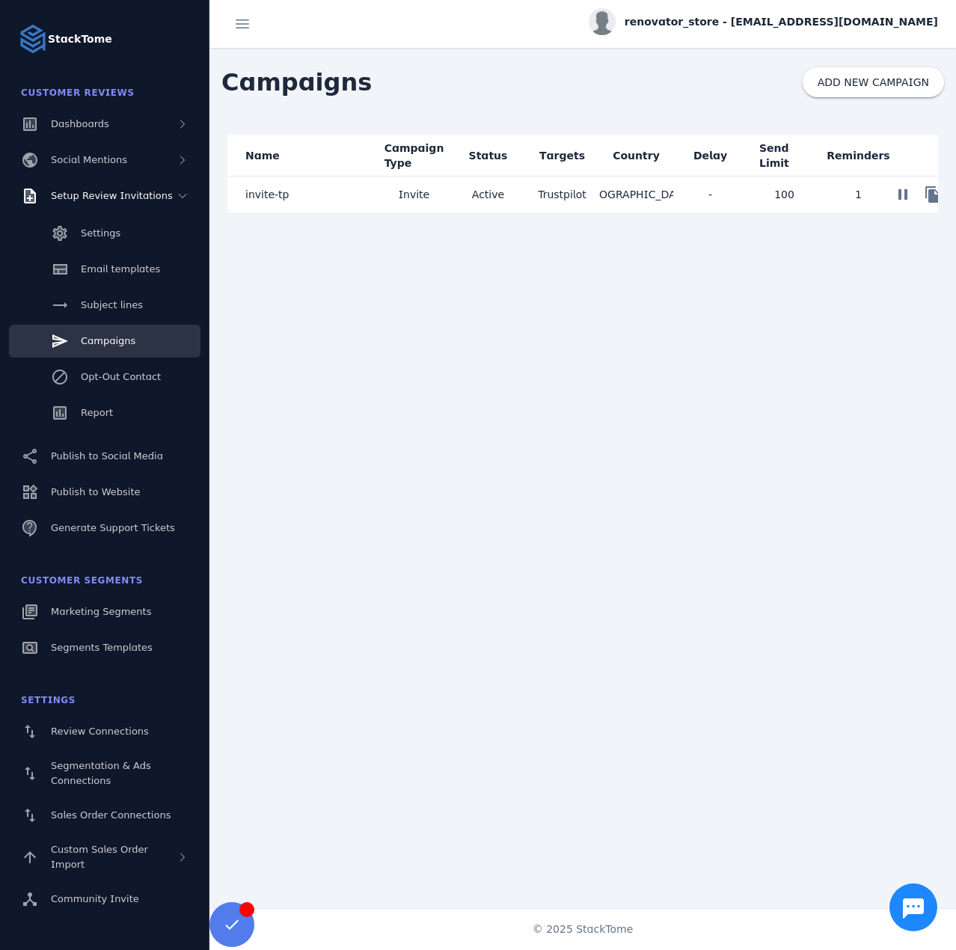
click at [331, 197] on mat-cell "invite-tp" at bounding box center [302, 194] width 150 height 36
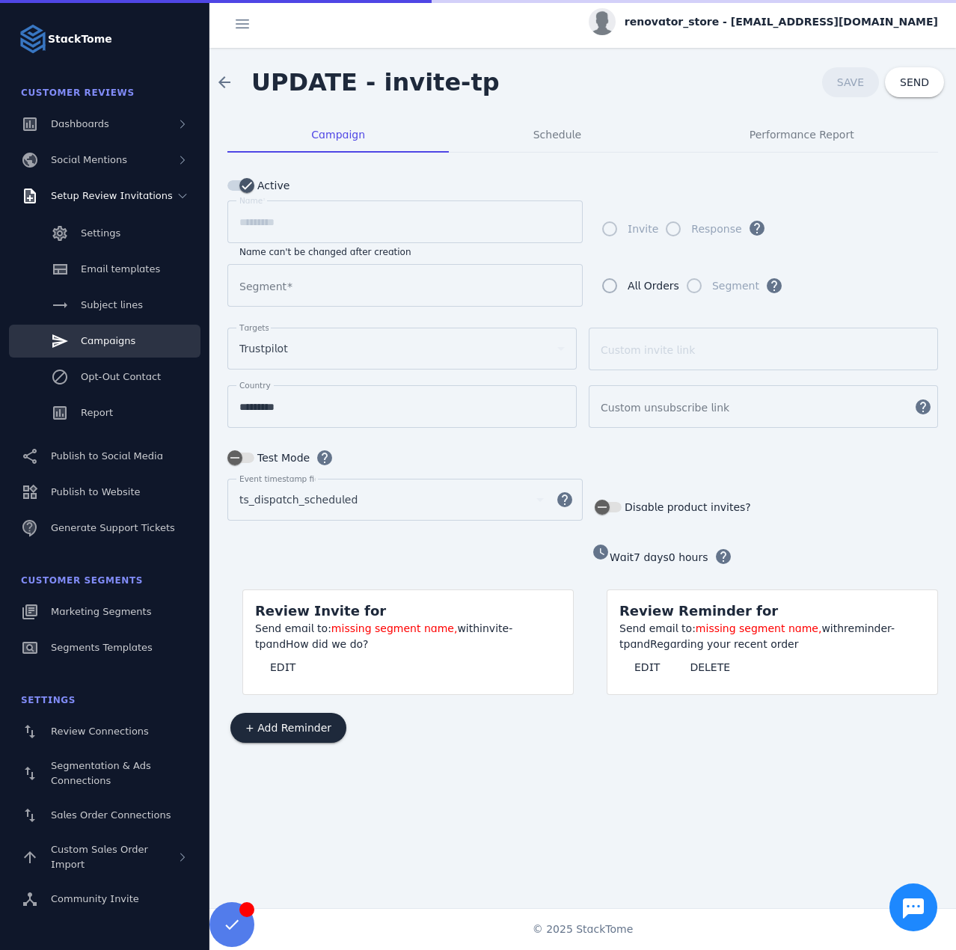
type input "**********"
